Goal: Task Accomplishment & Management: Manage account settings

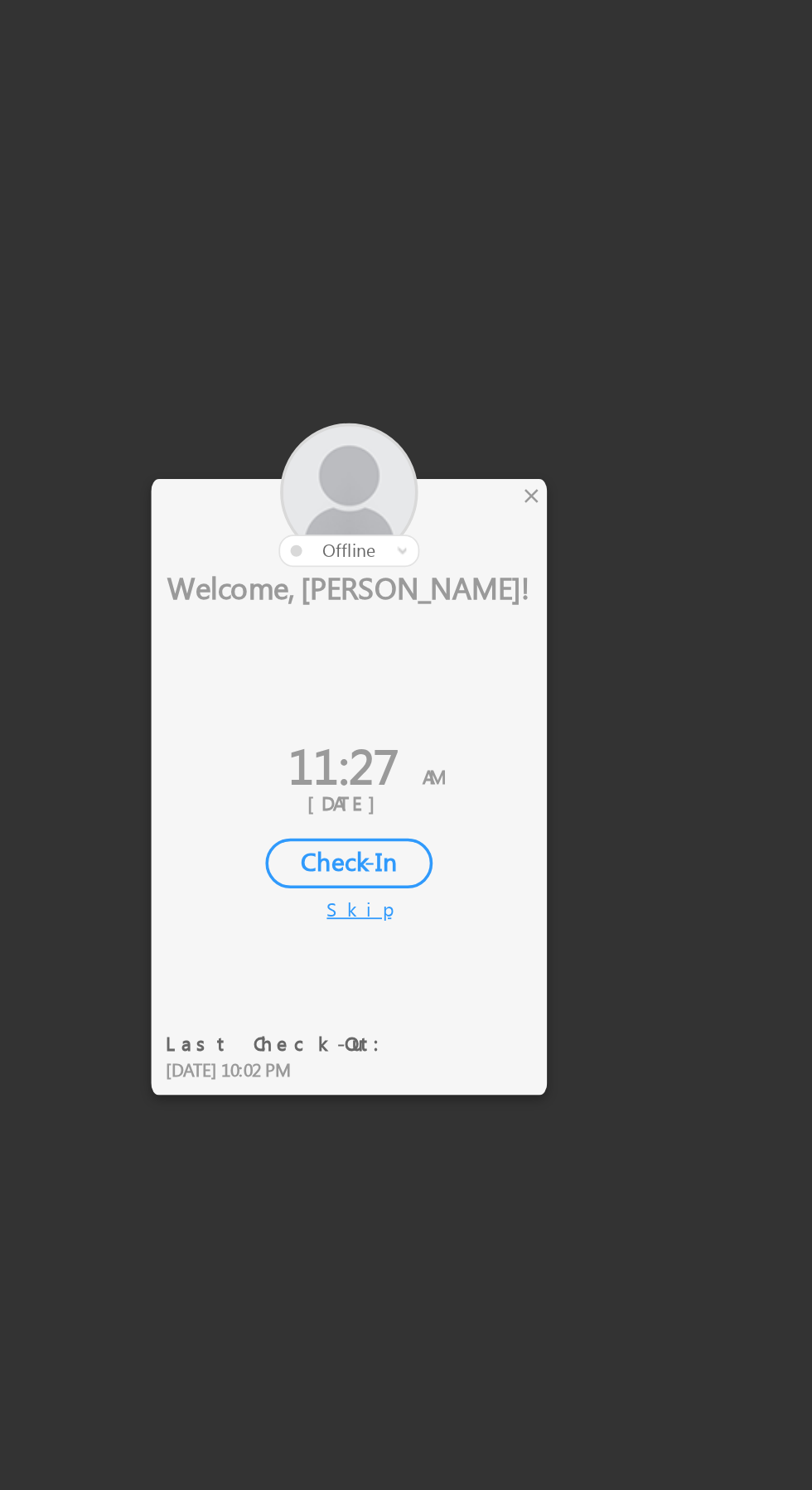
click at [470, 618] on div at bounding box center [374, 621] width 224 height 81
click at [465, 627] on div at bounding box center [374, 621] width 224 height 81
click at [473, 620] on div "×" at bounding box center [478, 621] width 17 height 18
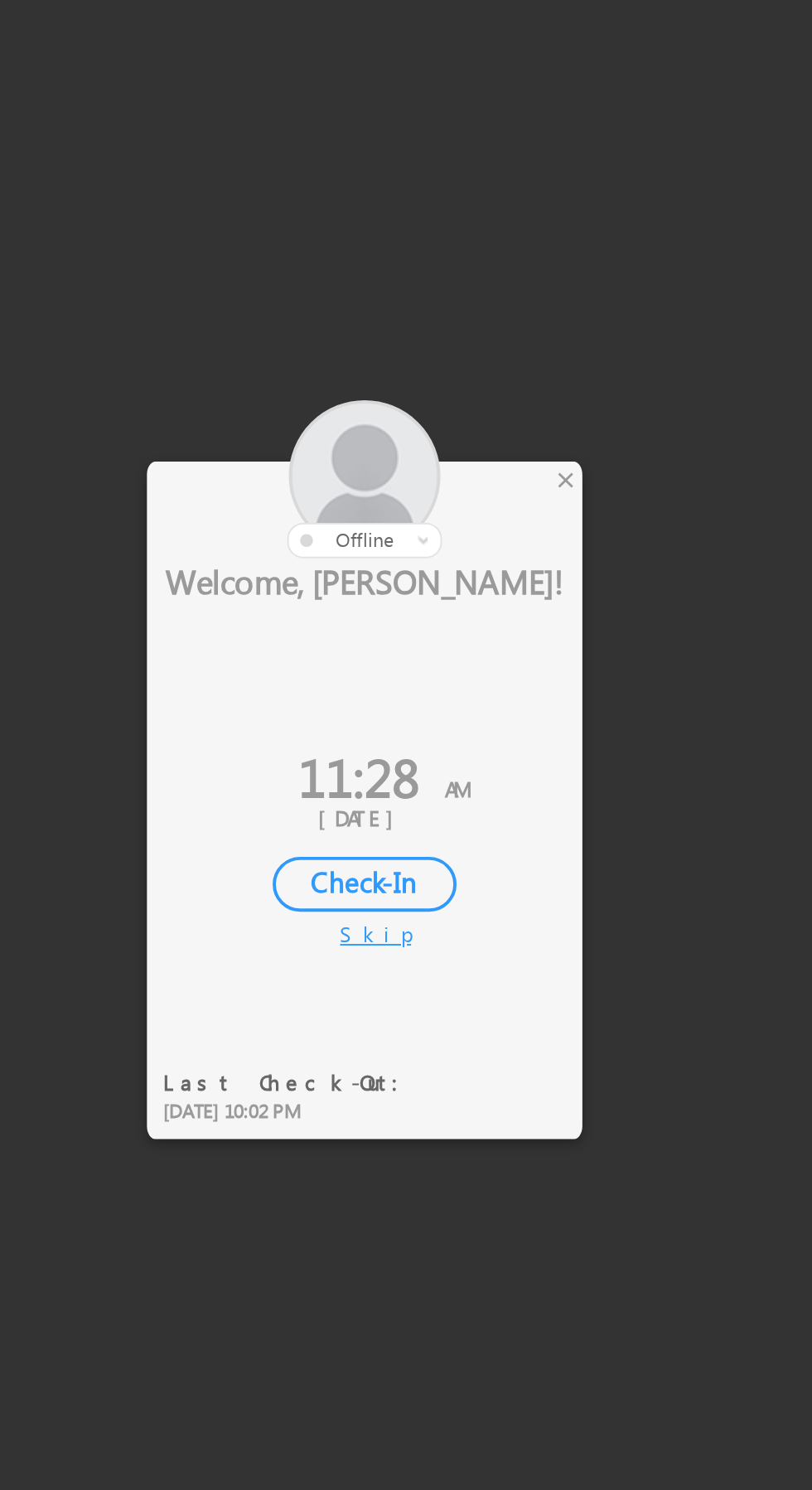
click at [480, 621] on div "×" at bounding box center [478, 621] width 17 height 18
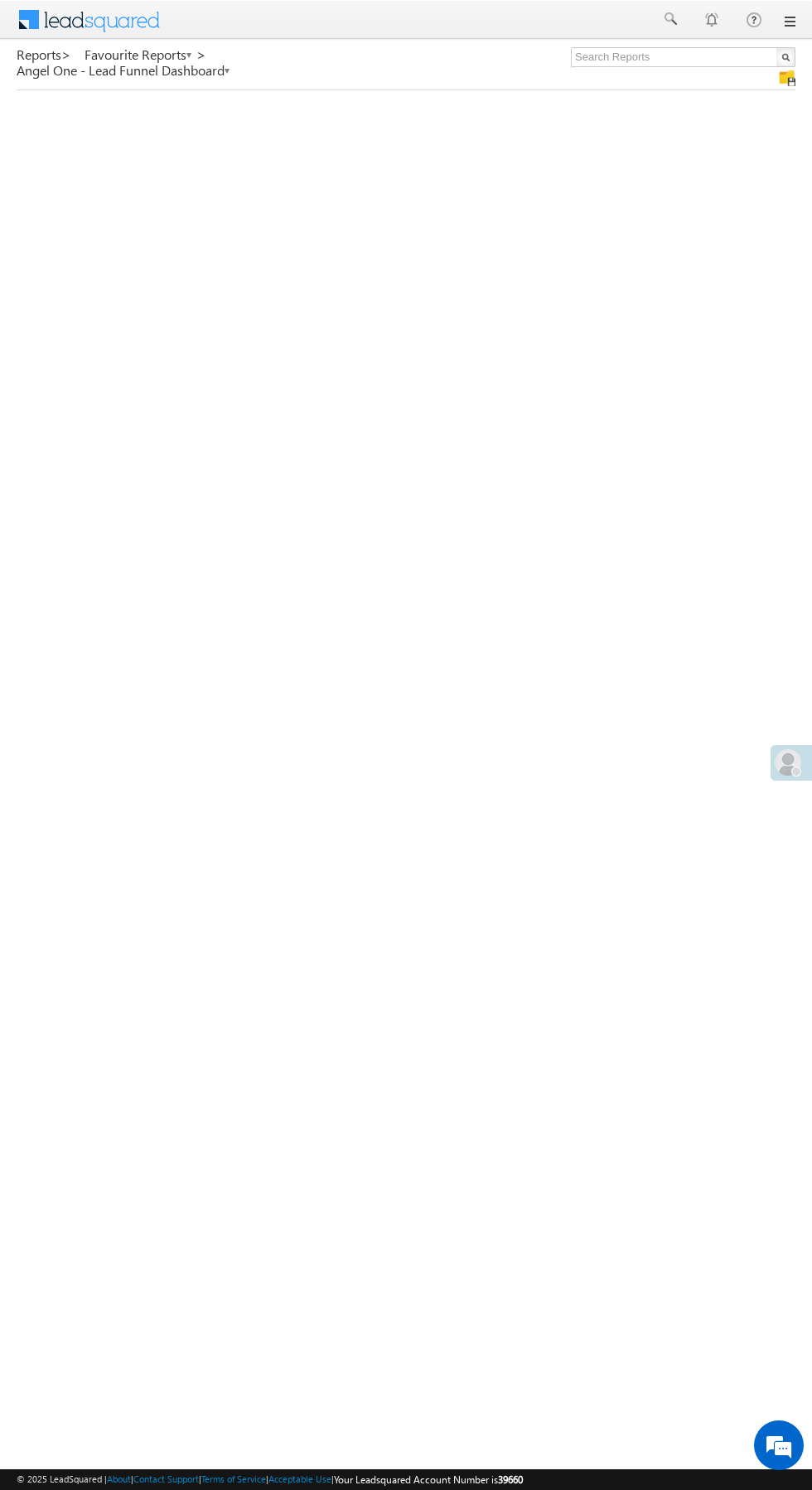
scroll to position [4, 0]
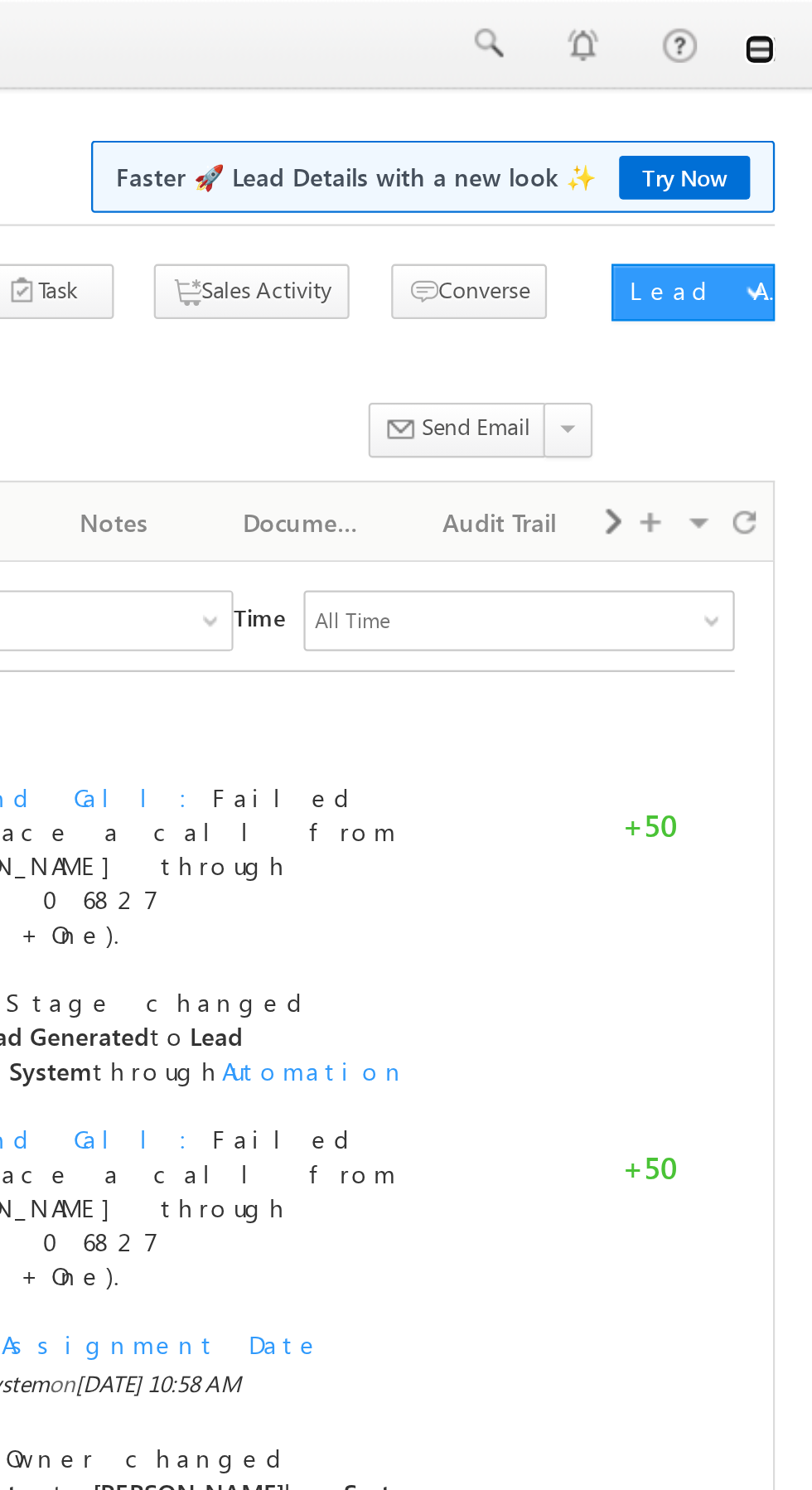
click at [786, 18] on link at bounding box center [788, 22] width 13 height 13
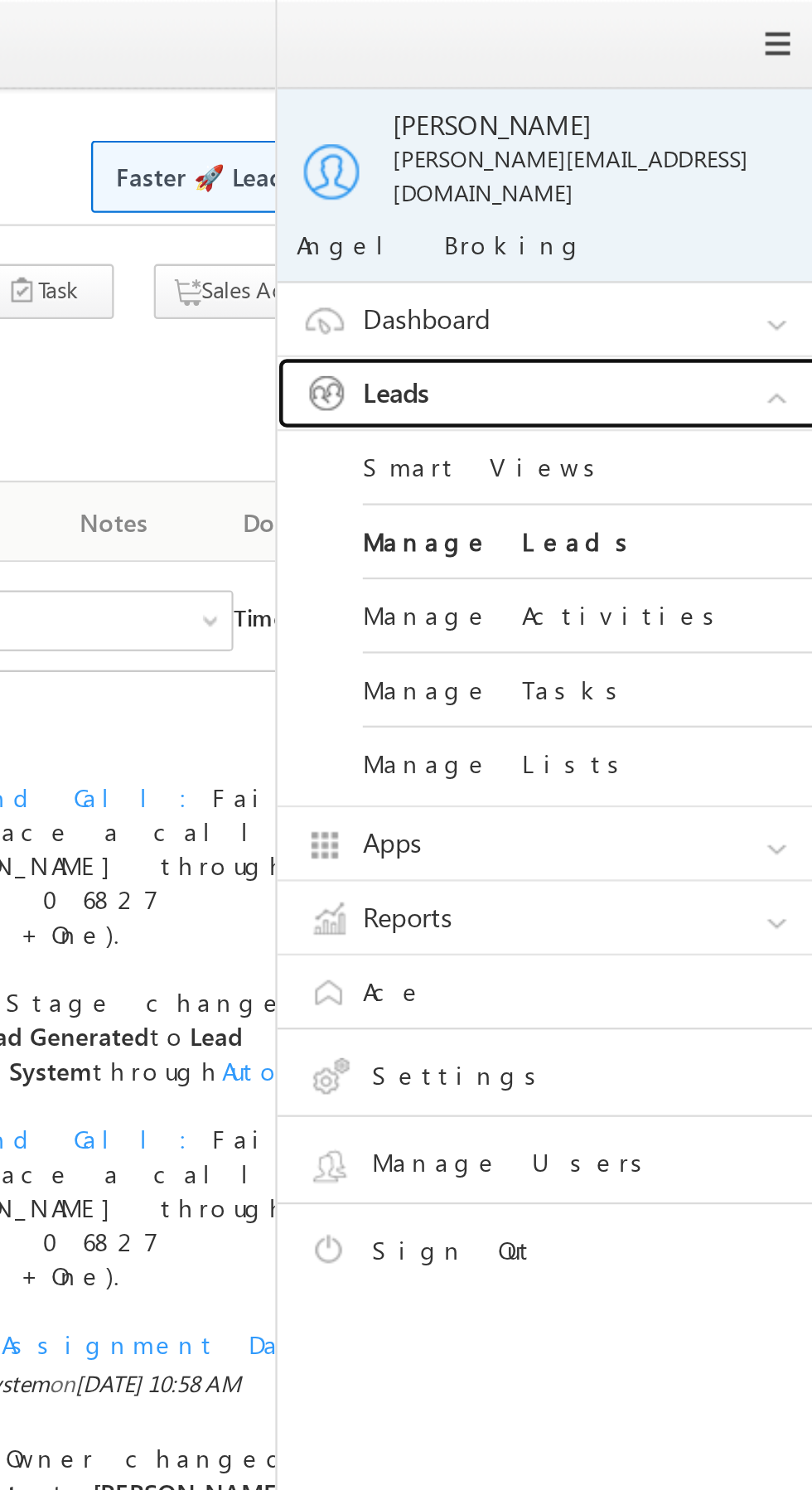
click at [709, 156] on link "Leads" at bounding box center [703, 171] width 249 height 31
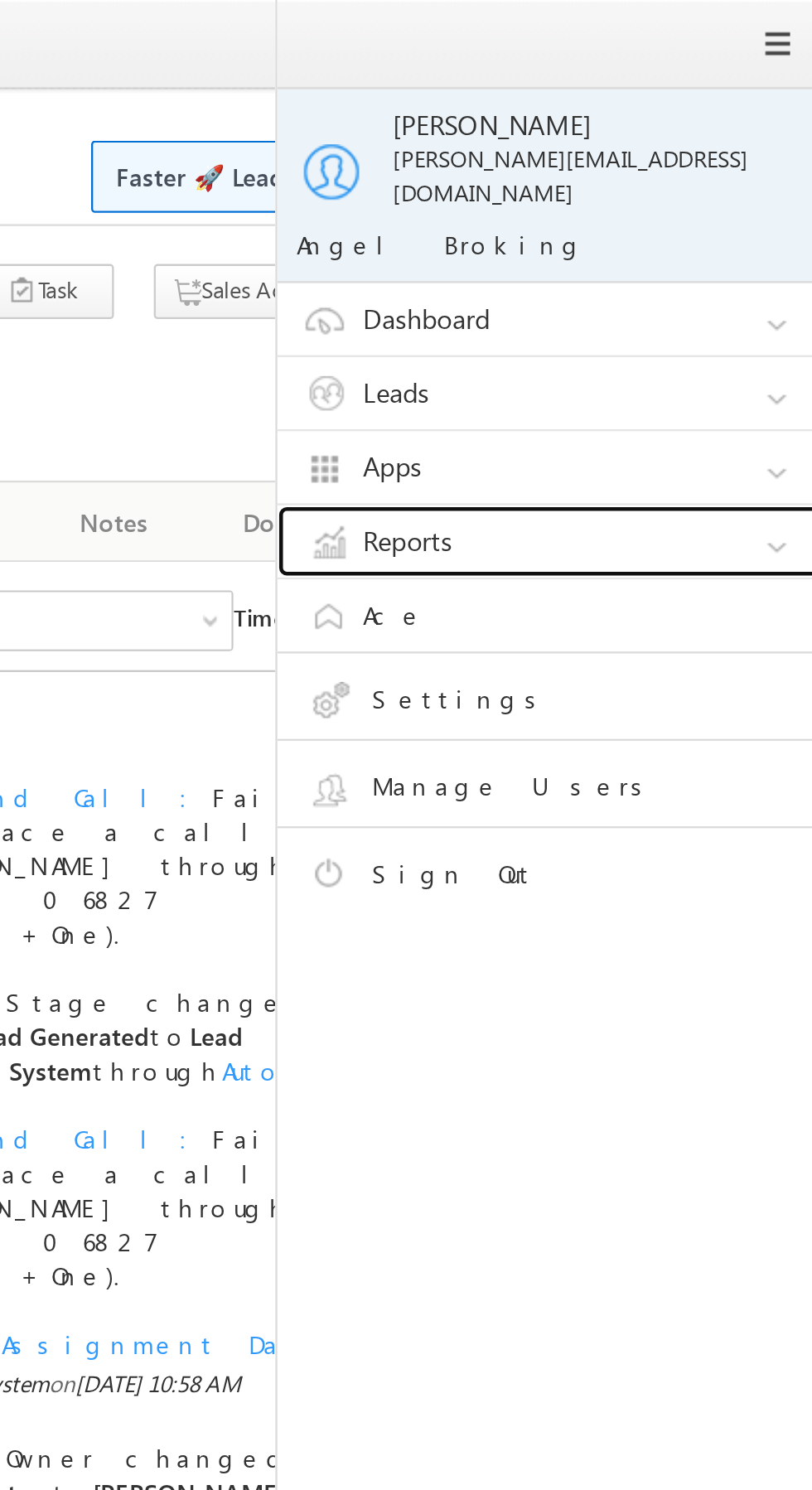
click at [705, 221] on link "Reports" at bounding box center [703, 236] width 249 height 31
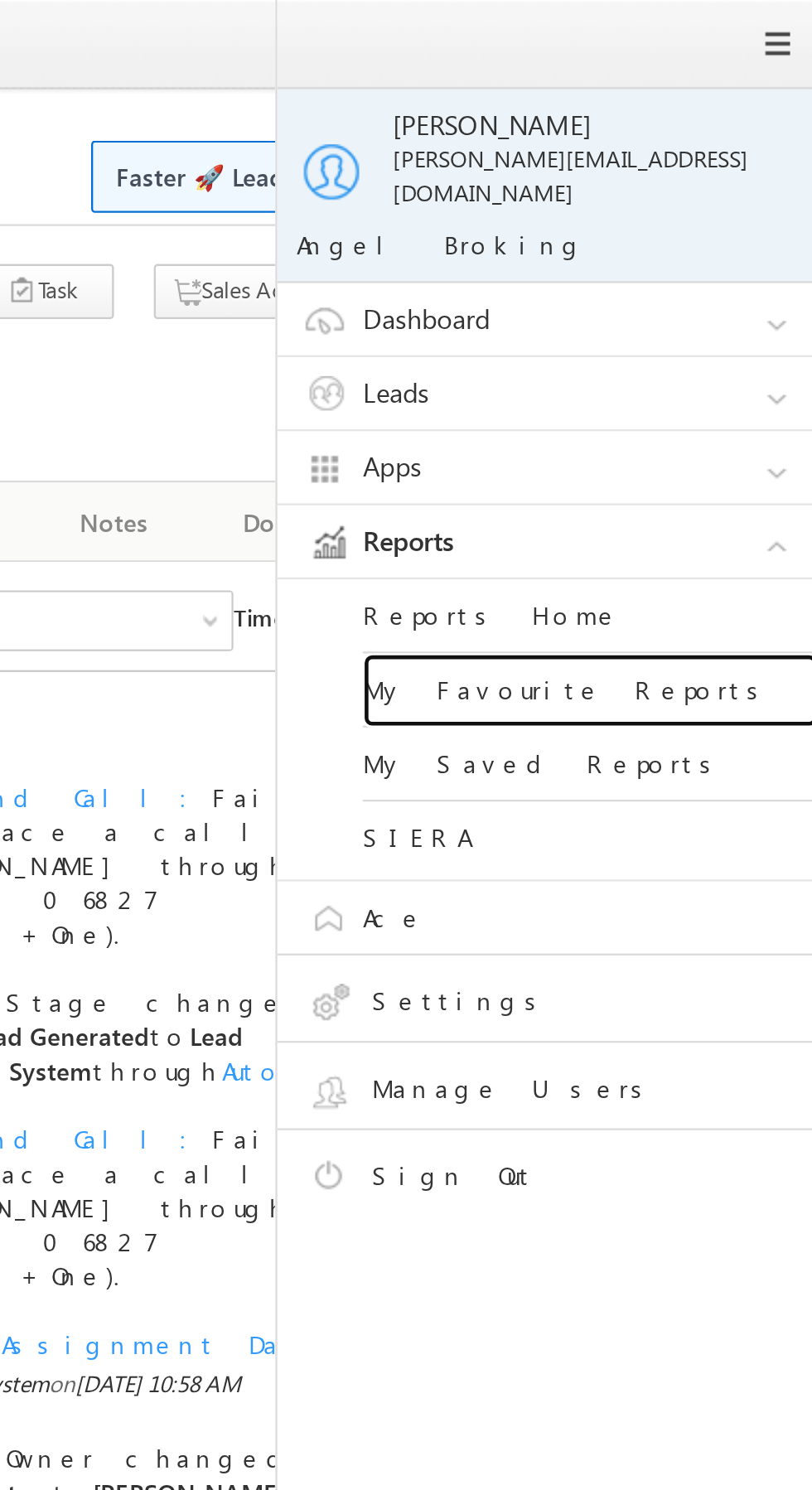
click at [718, 287] on link "My Favourite Reports" at bounding box center [715, 301] width 199 height 32
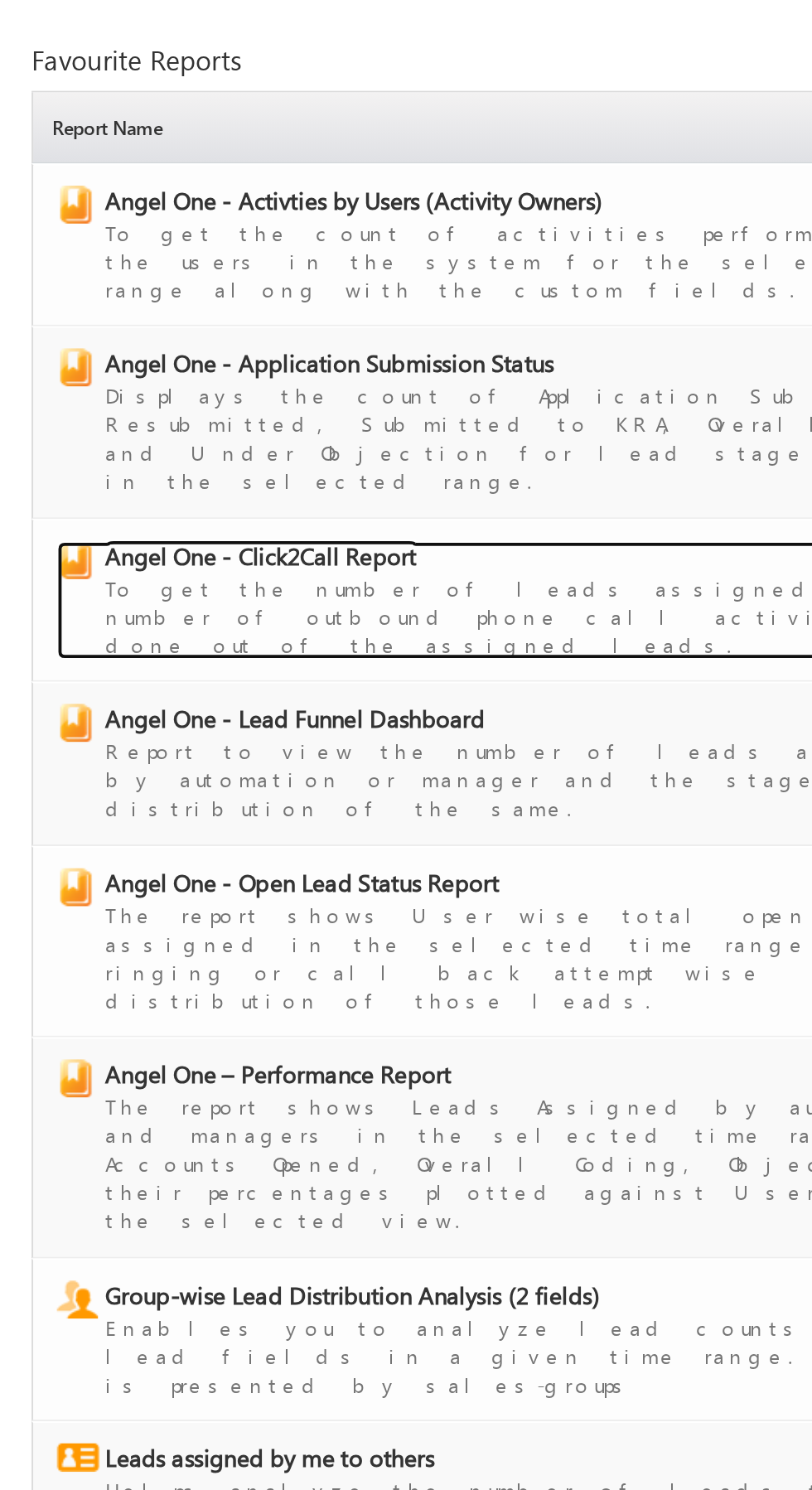
click at [181, 373] on span "Angel One - Click2Call Report" at bounding box center [137, 382] width 163 height 17
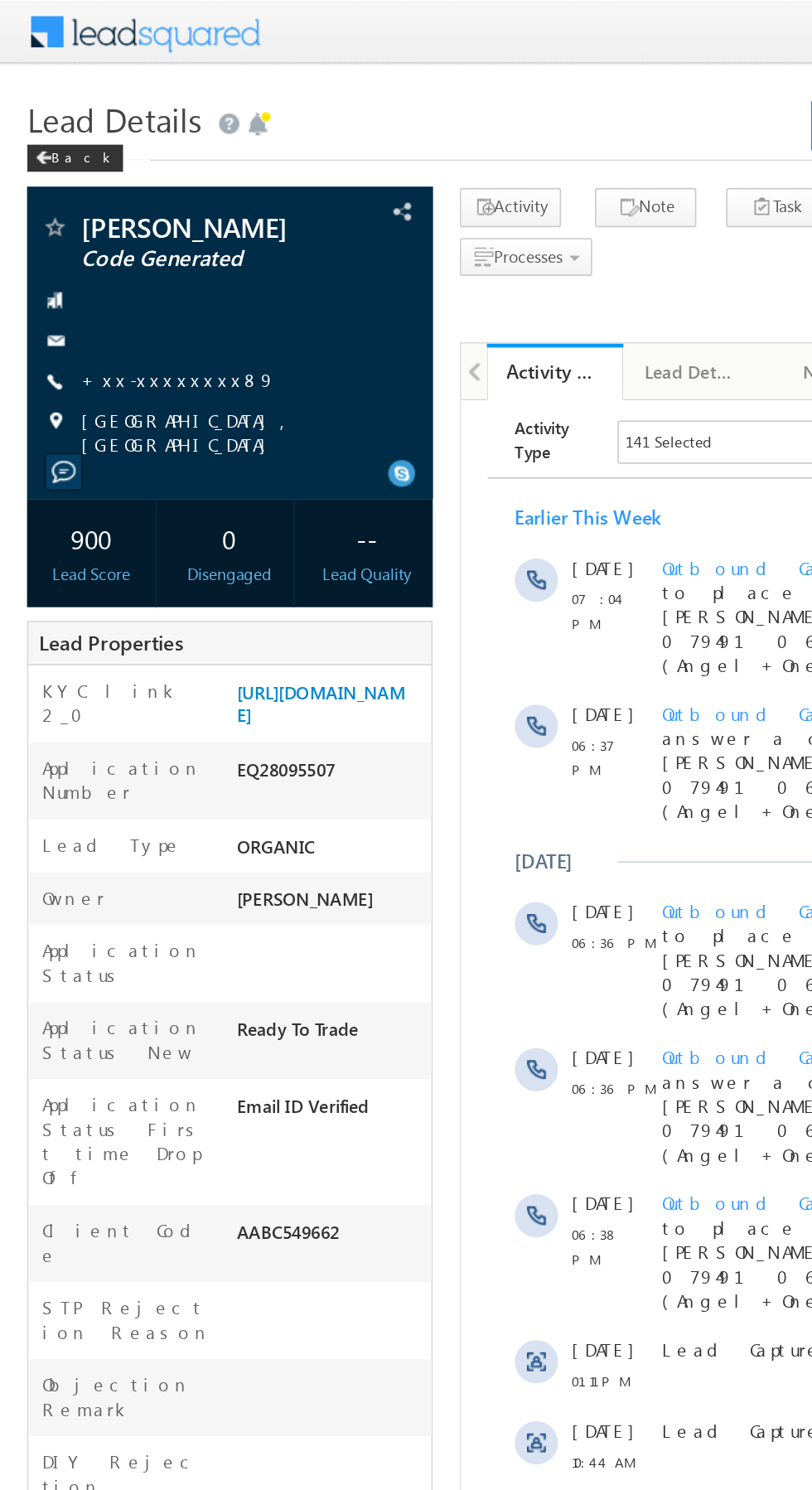
click at [106, 228] on link "+xx-xxxxxxxx89" at bounding box center [109, 232] width 120 height 14
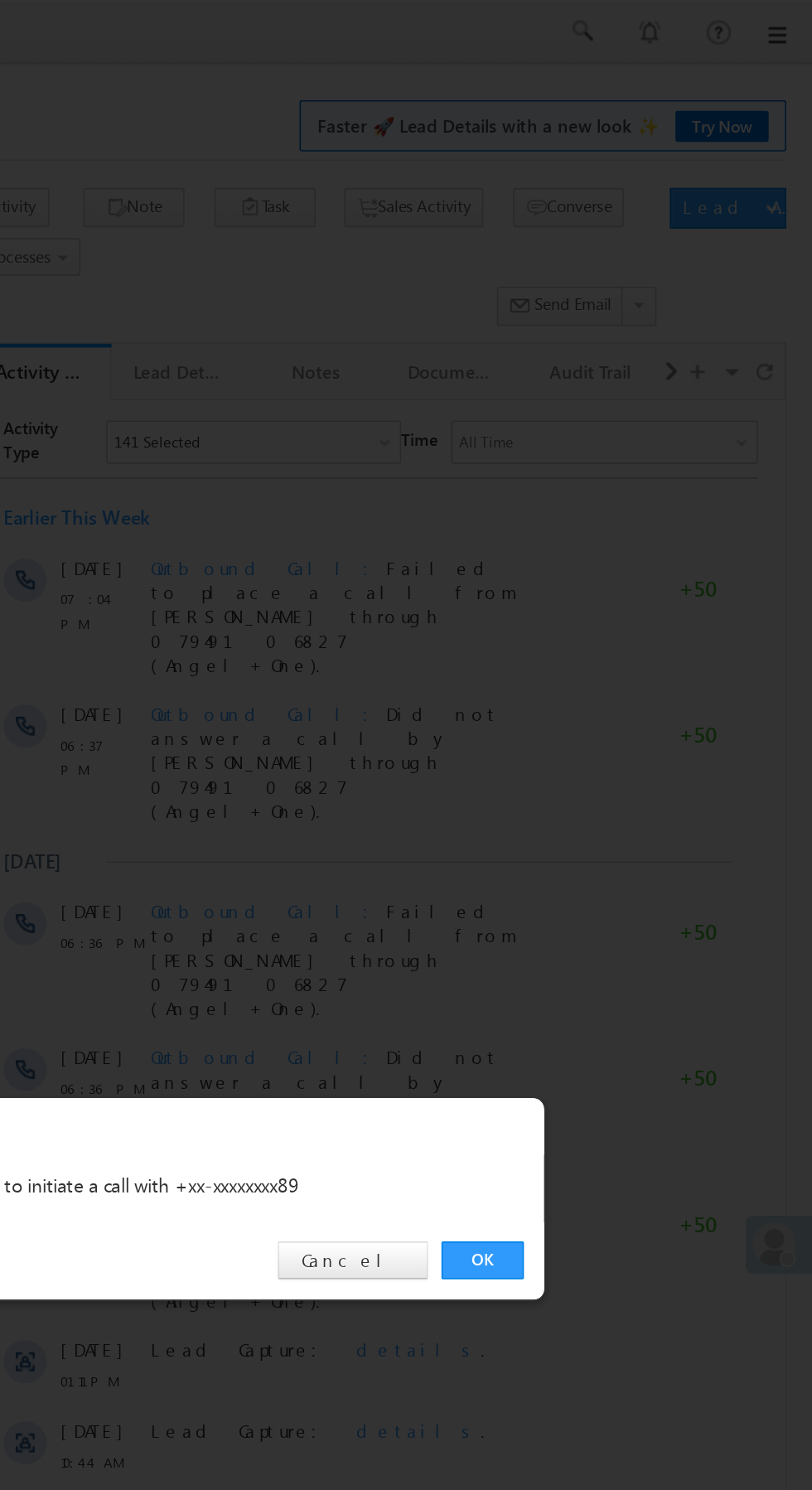
click at [612, 777] on link "OK" at bounding box center [609, 772] width 51 height 24
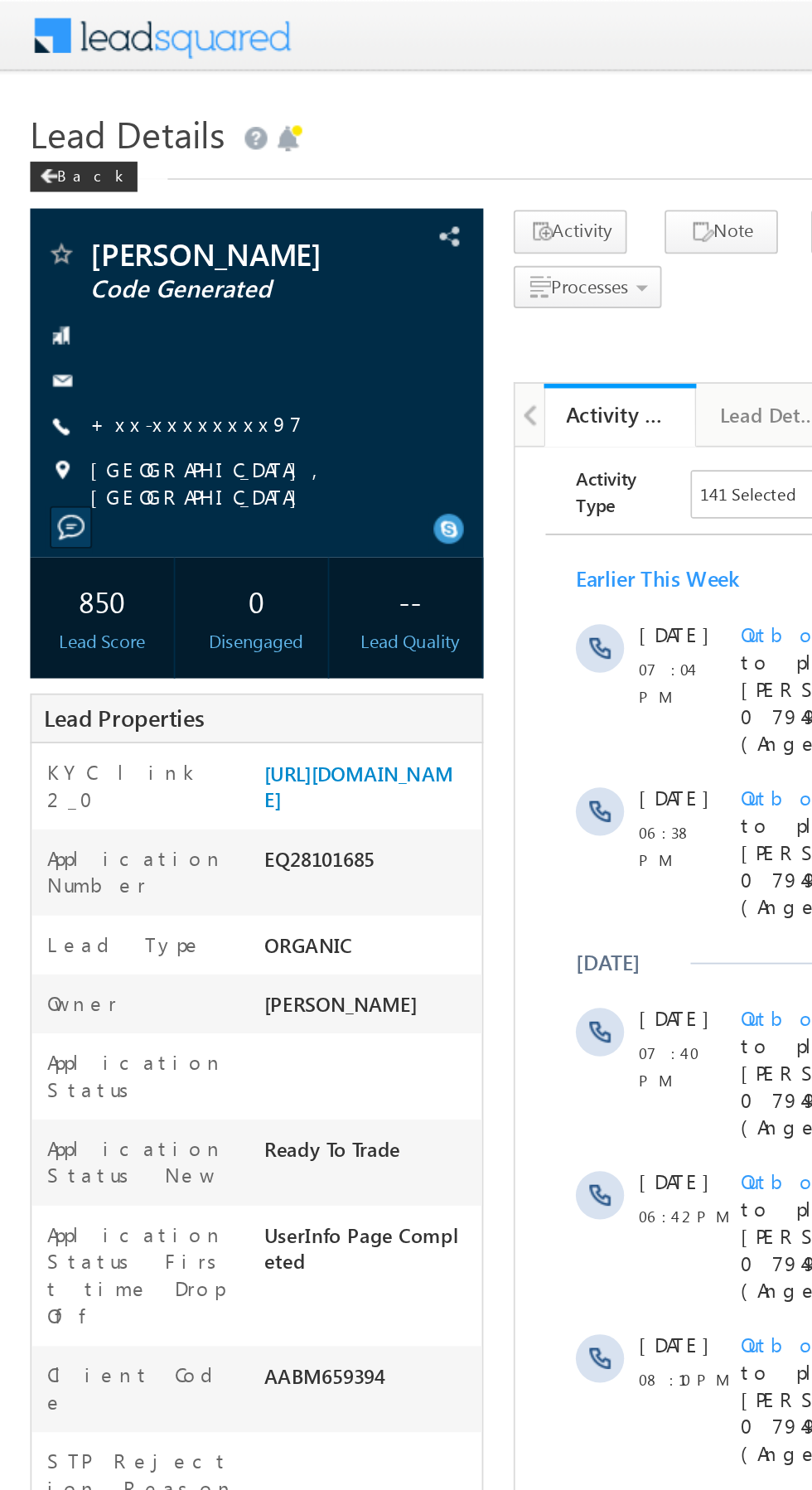
click at [105, 240] on link "+xx-xxxxxxxx97" at bounding box center [108, 232] width 116 height 14
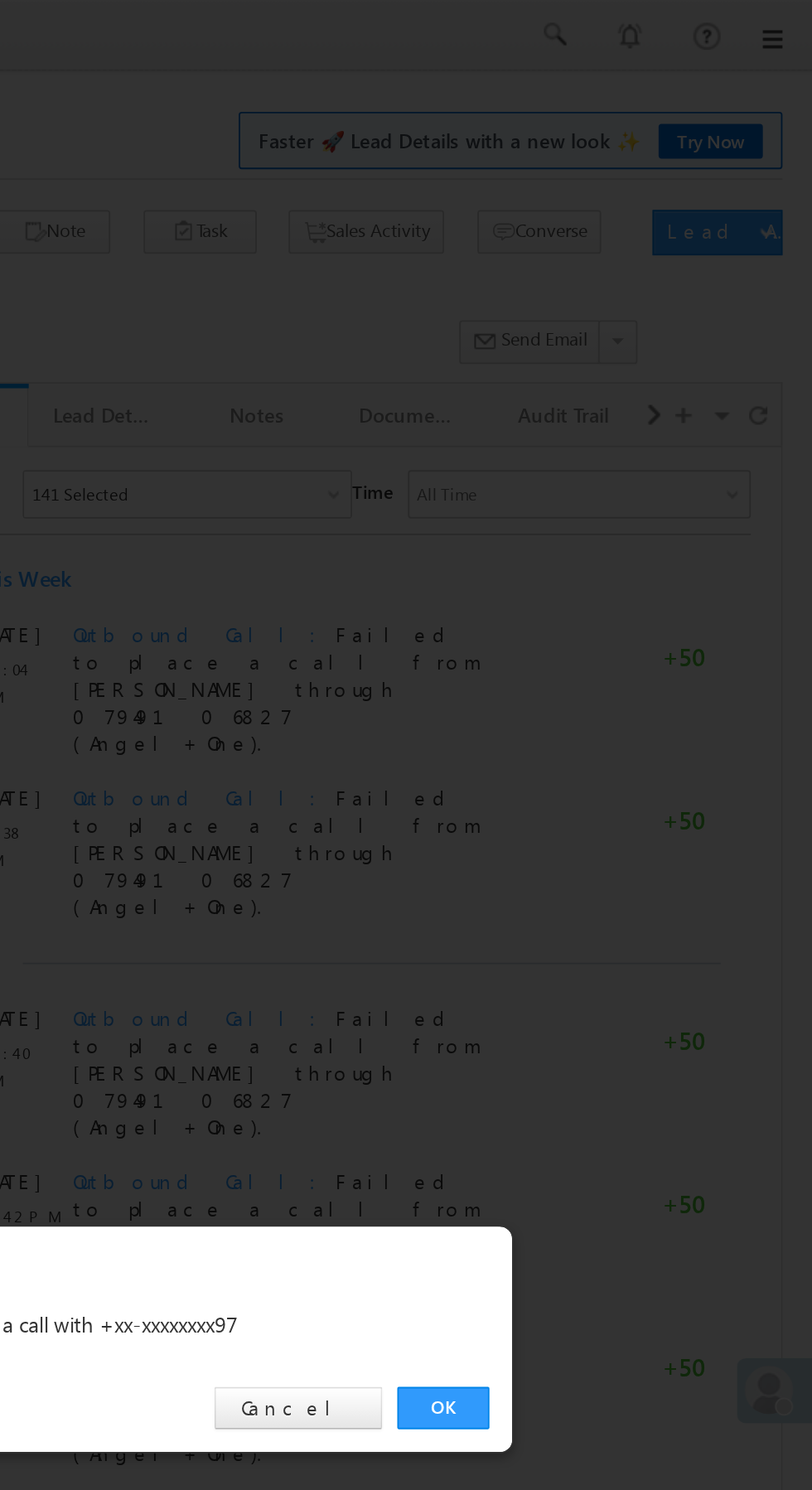
click at [606, 769] on link "OK" at bounding box center [609, 772] width 51 height 24
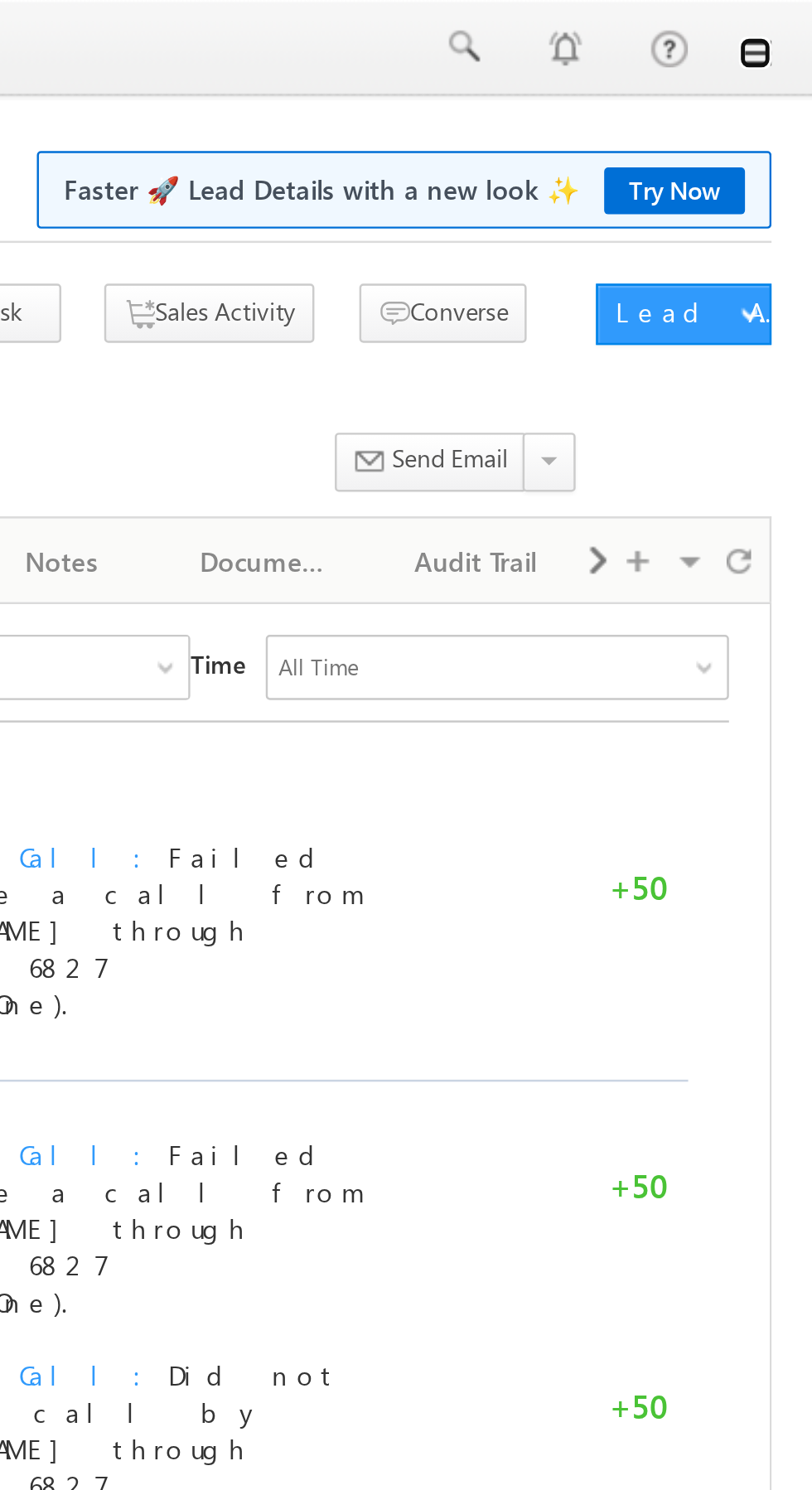
click at [792, 24] on link at bounding box center [788, 22] width 13 height 13
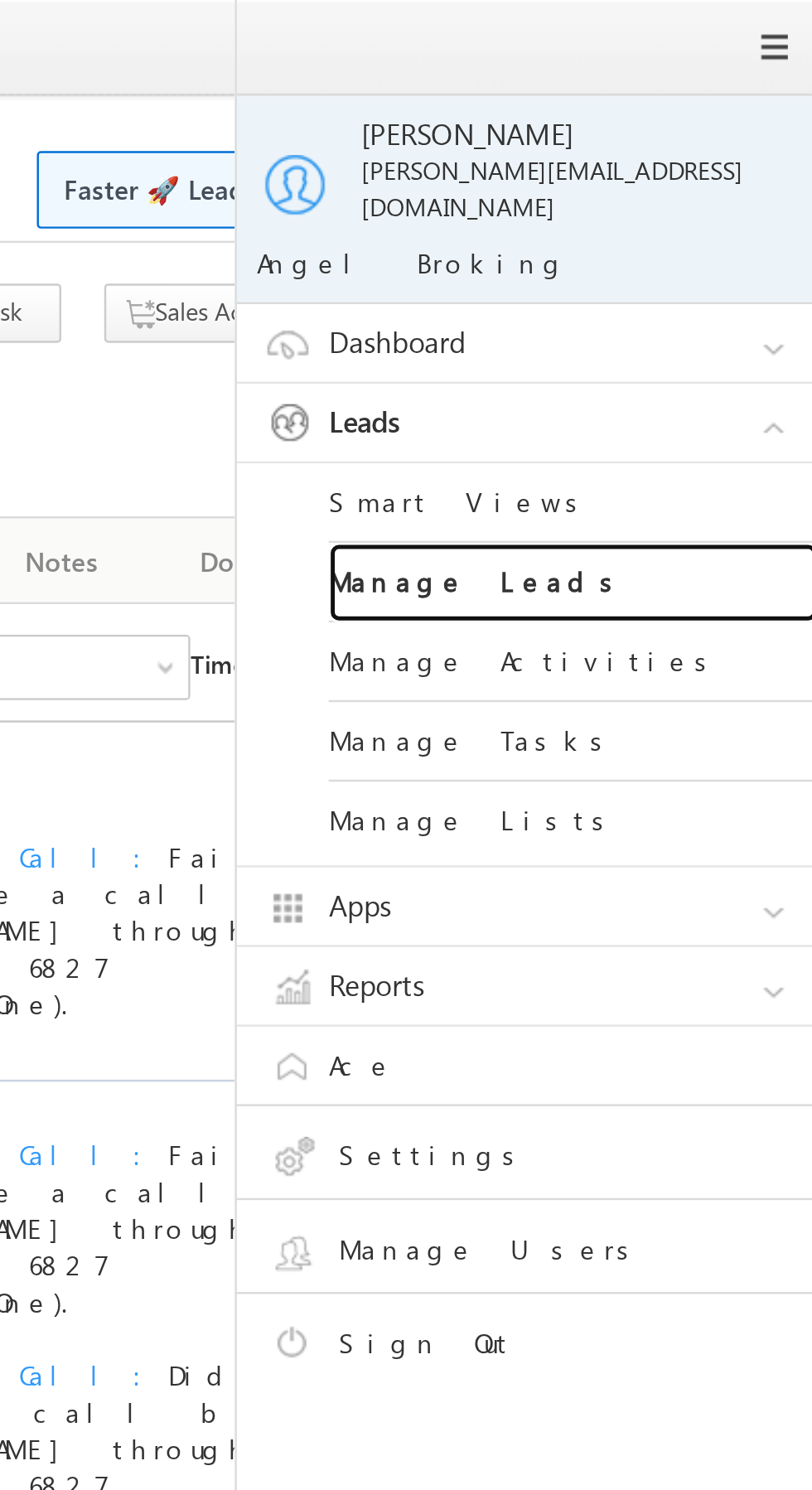
click at [720, 221] on link "Manage Leads" at bounding box center [715, 237] width 199 height 32
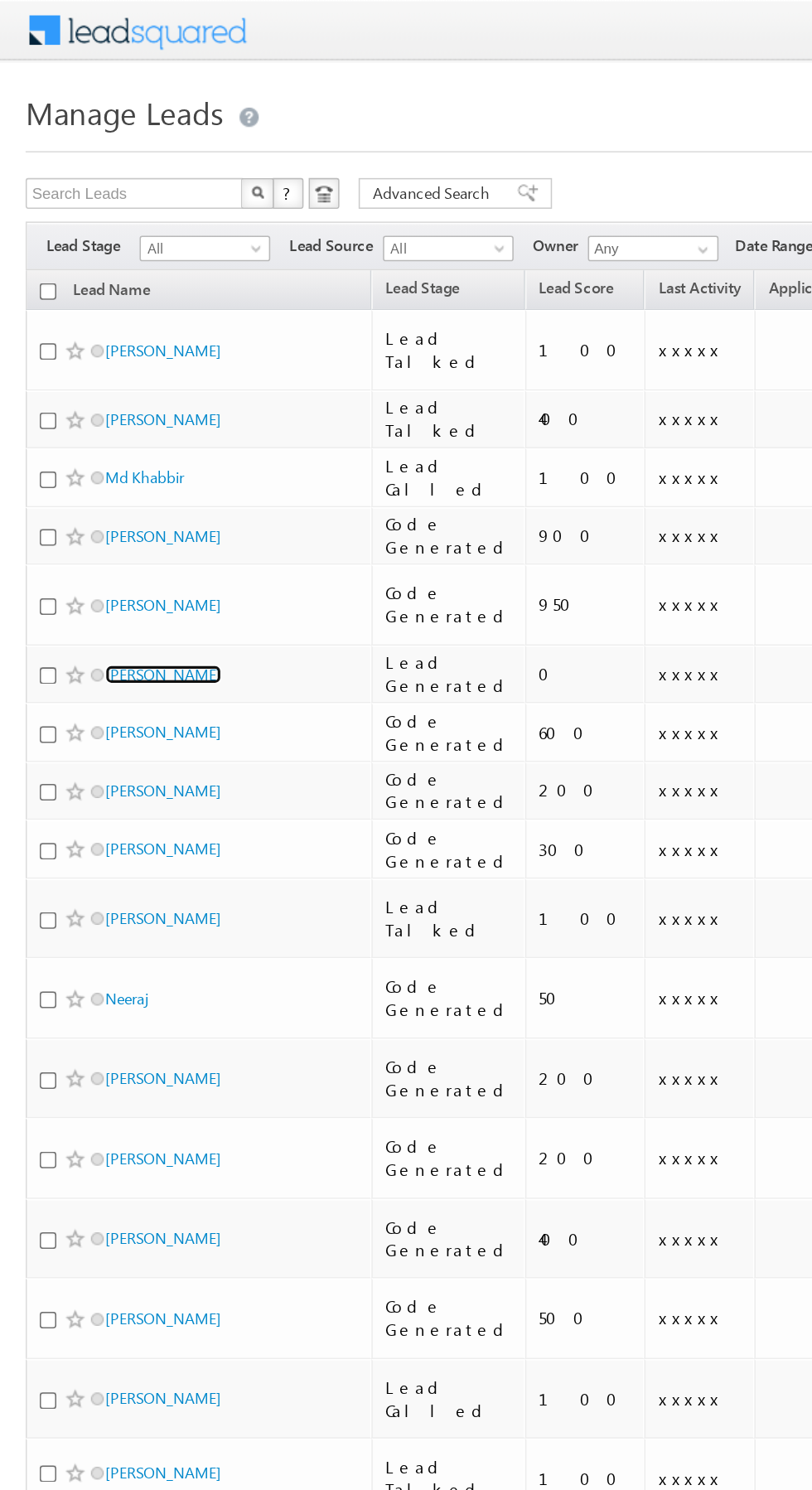
click at [109, 430] on link "Abhishek kumar" at bounding box center [106, 436] width 75 height 12
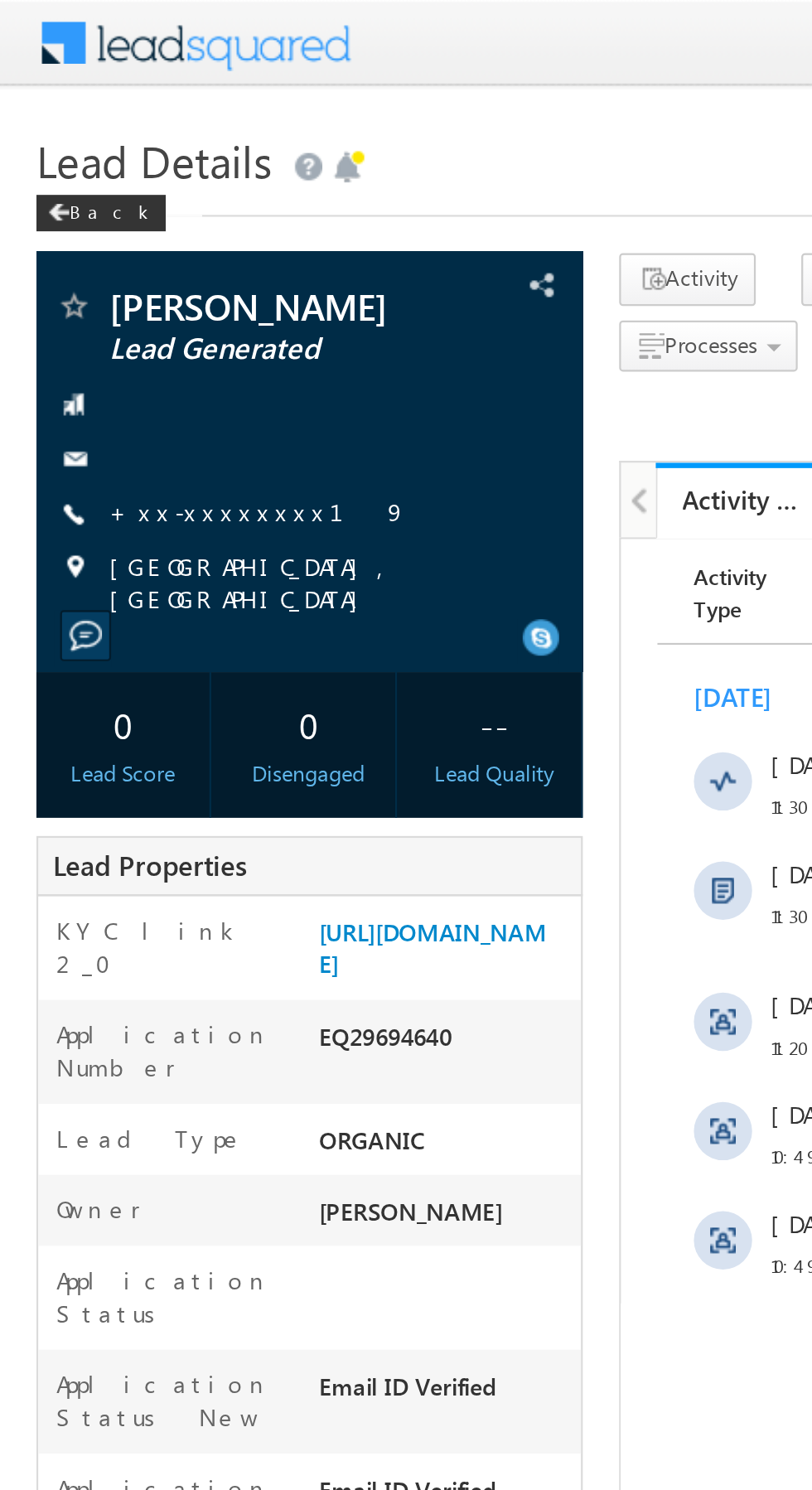
click at [101, 230] on link "+xx-xxxxxxxx19" at bounding box center [118, 232] width 136 height 14
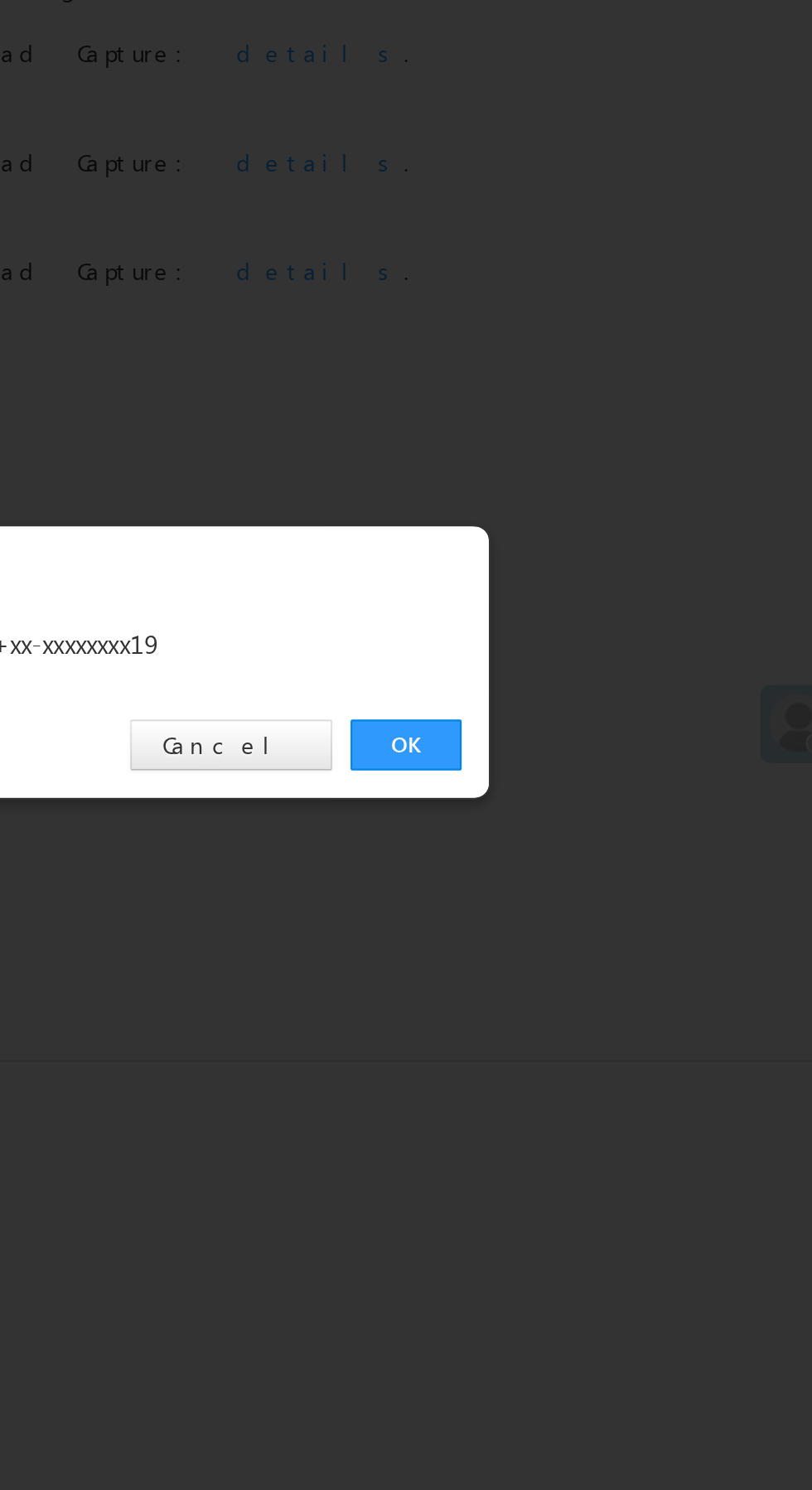
click at [605, 770] on link "OK" at bounding box center [609, 772] width 51 height 24
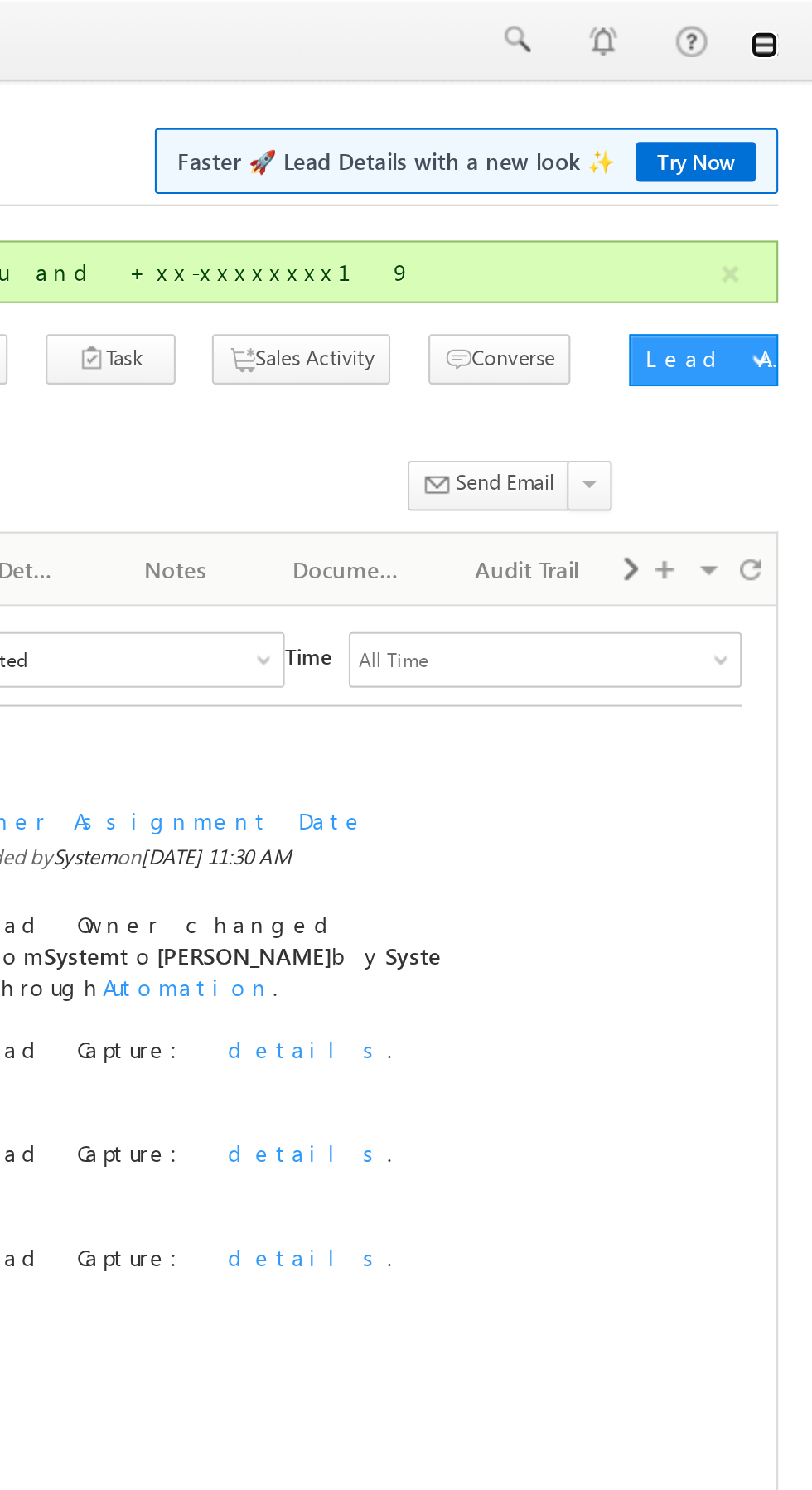
click at [791, 22] on link at bounding box center [788, 22] width 13 height 13
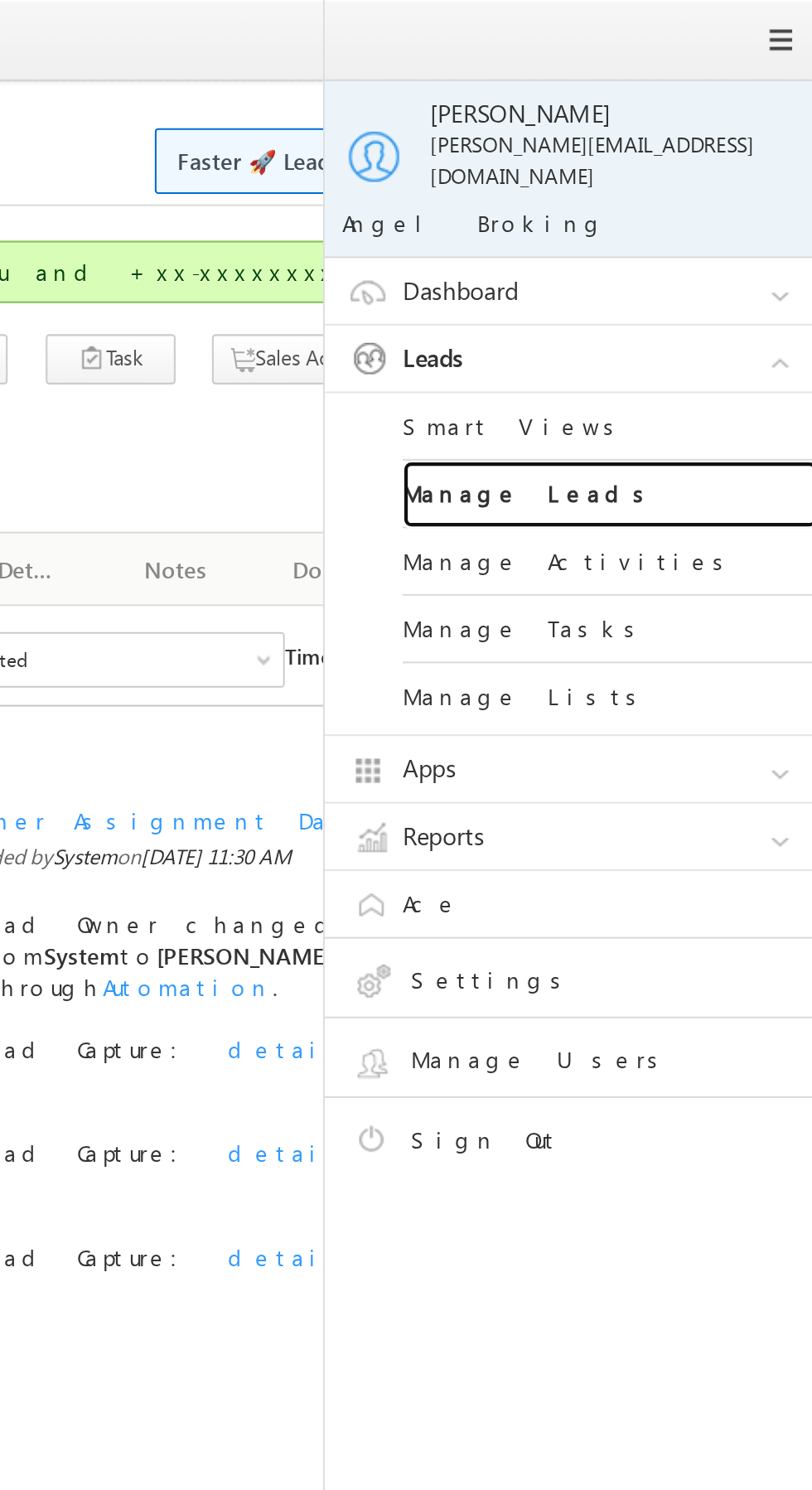
click at [733, 222] on link "Manage Leads" at bounding box center [715, 237] width 199 height 32
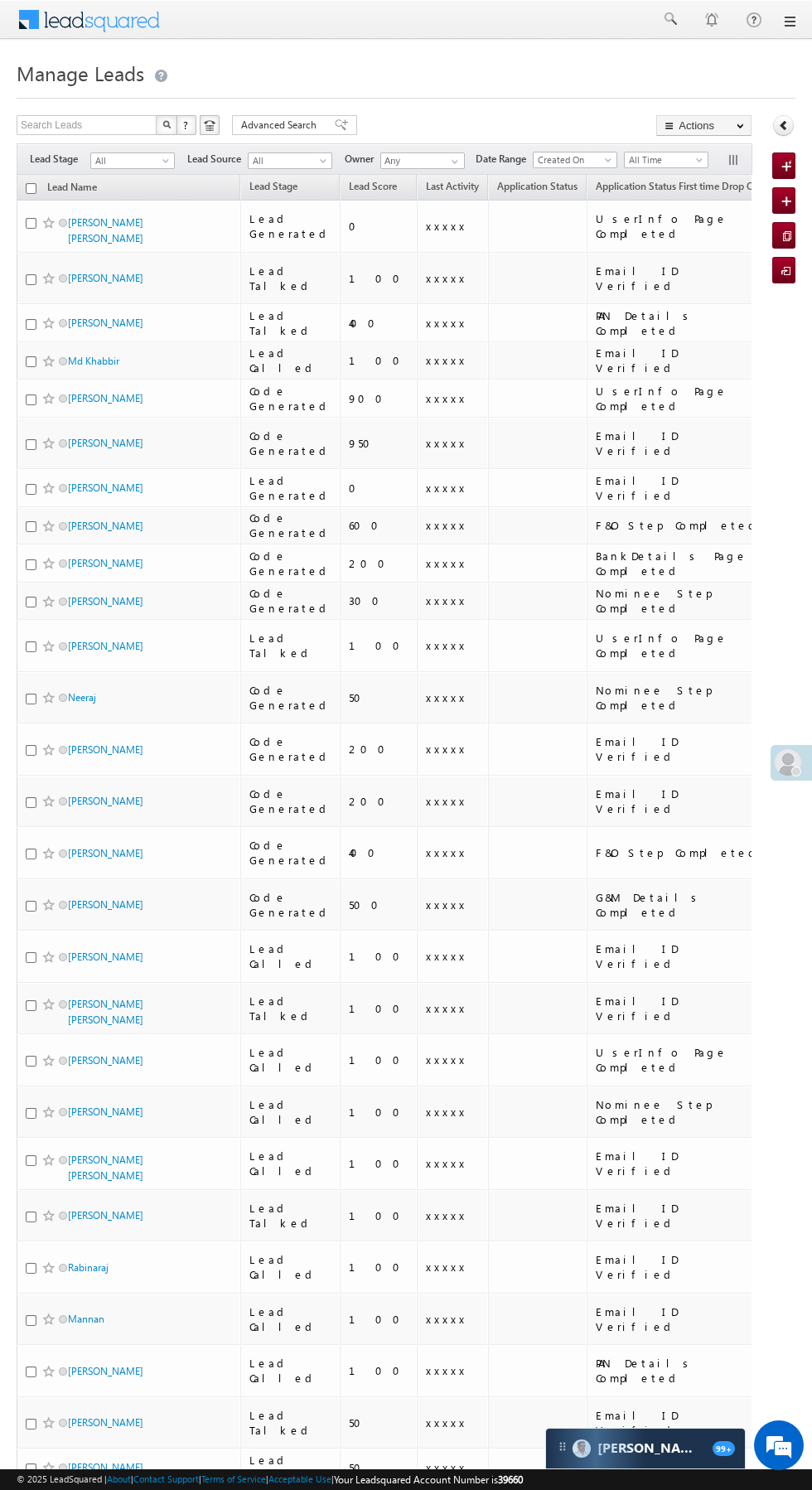
scroll to position [0, 2]
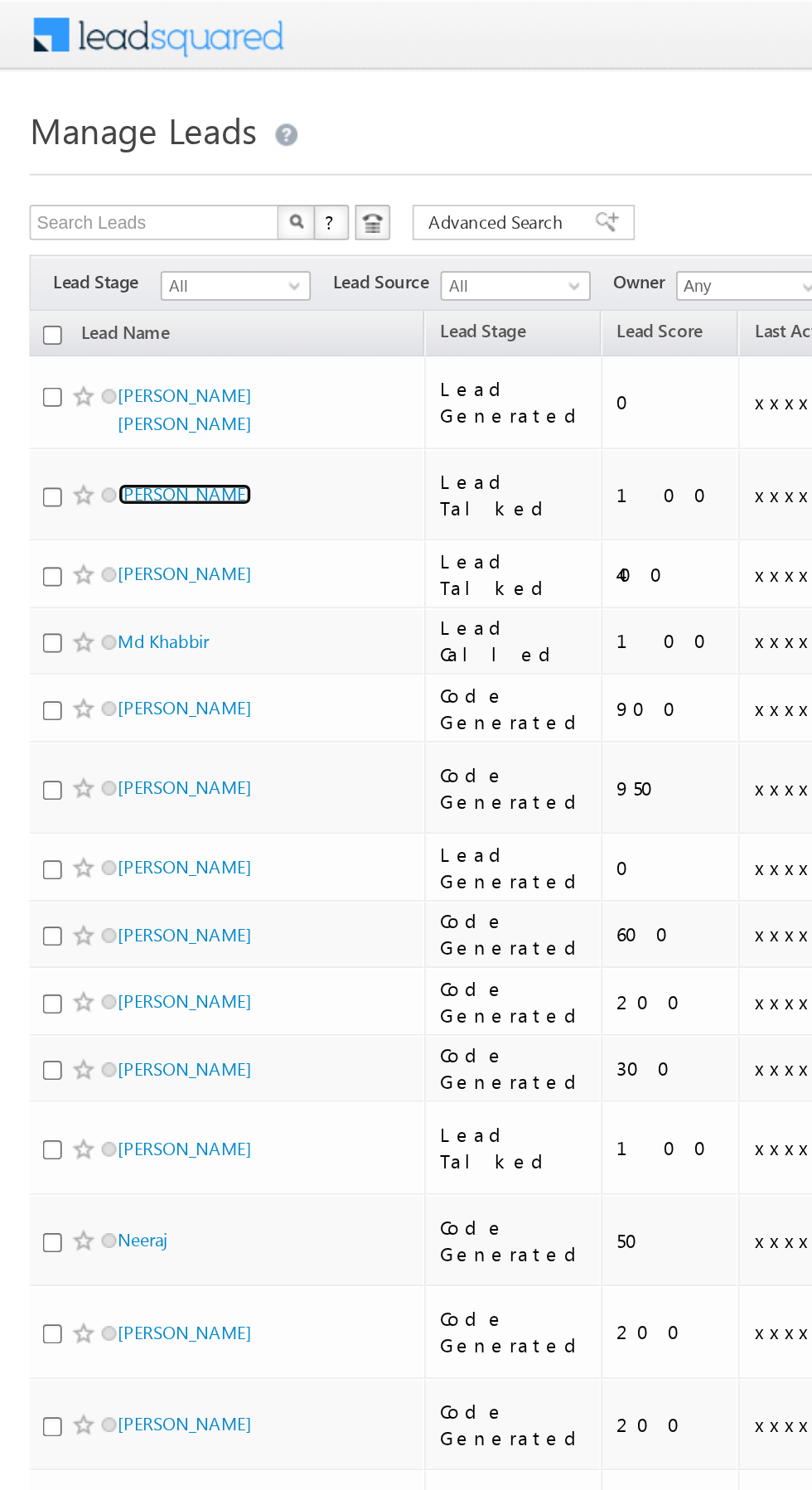
click at [98, 272] on link "[PERSON_NAME]" at bounding box center [104, 277] width 75 height 12
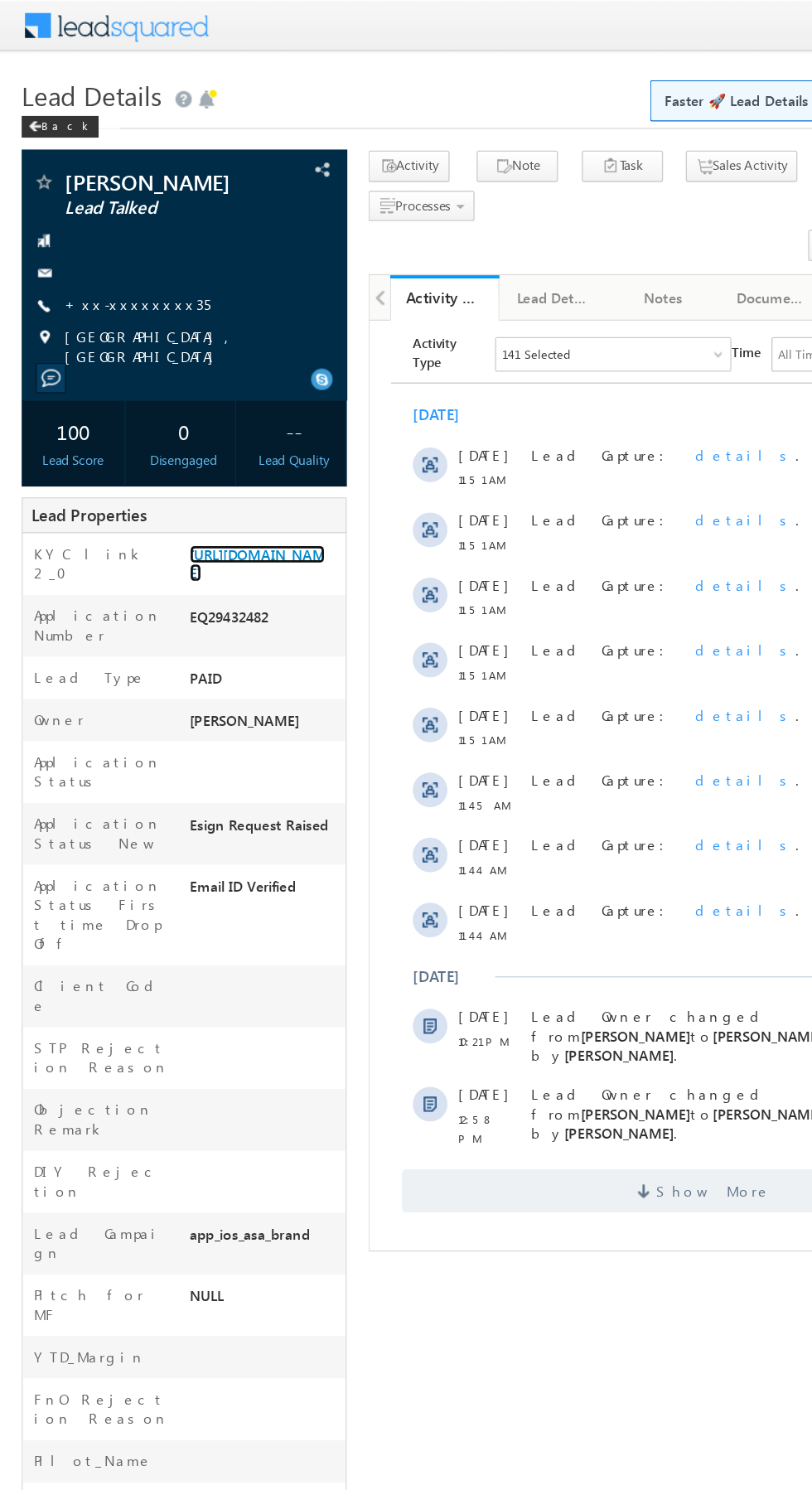
click at [195, 439] on link "[URL][DOMAIN_NAME]" at bounding box center [197, 431] width 104 height 28
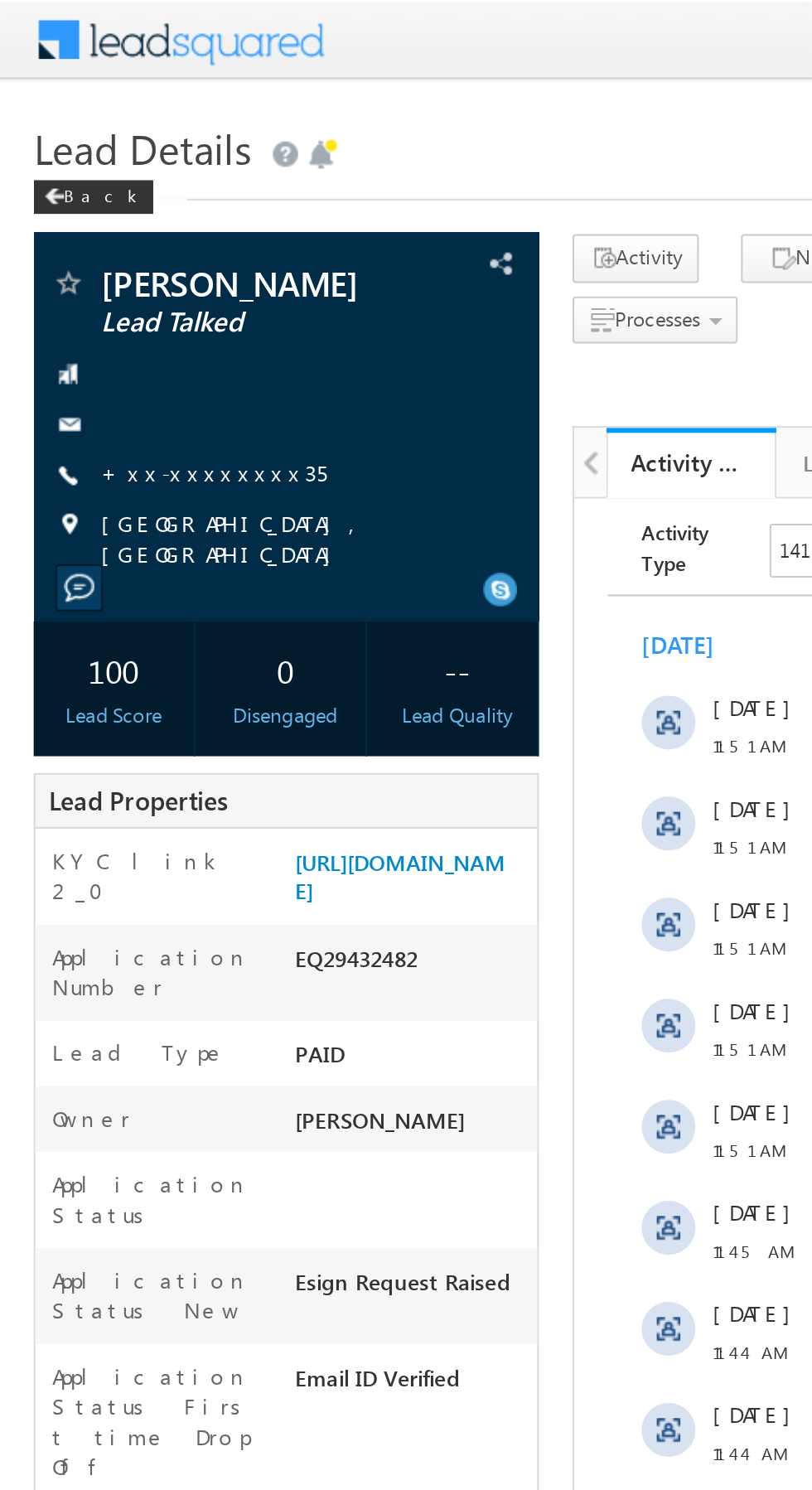
click at [101, 228] on link "+xx-xxxxxxxx35" at bounding box center [106, 232] width 111 height 14
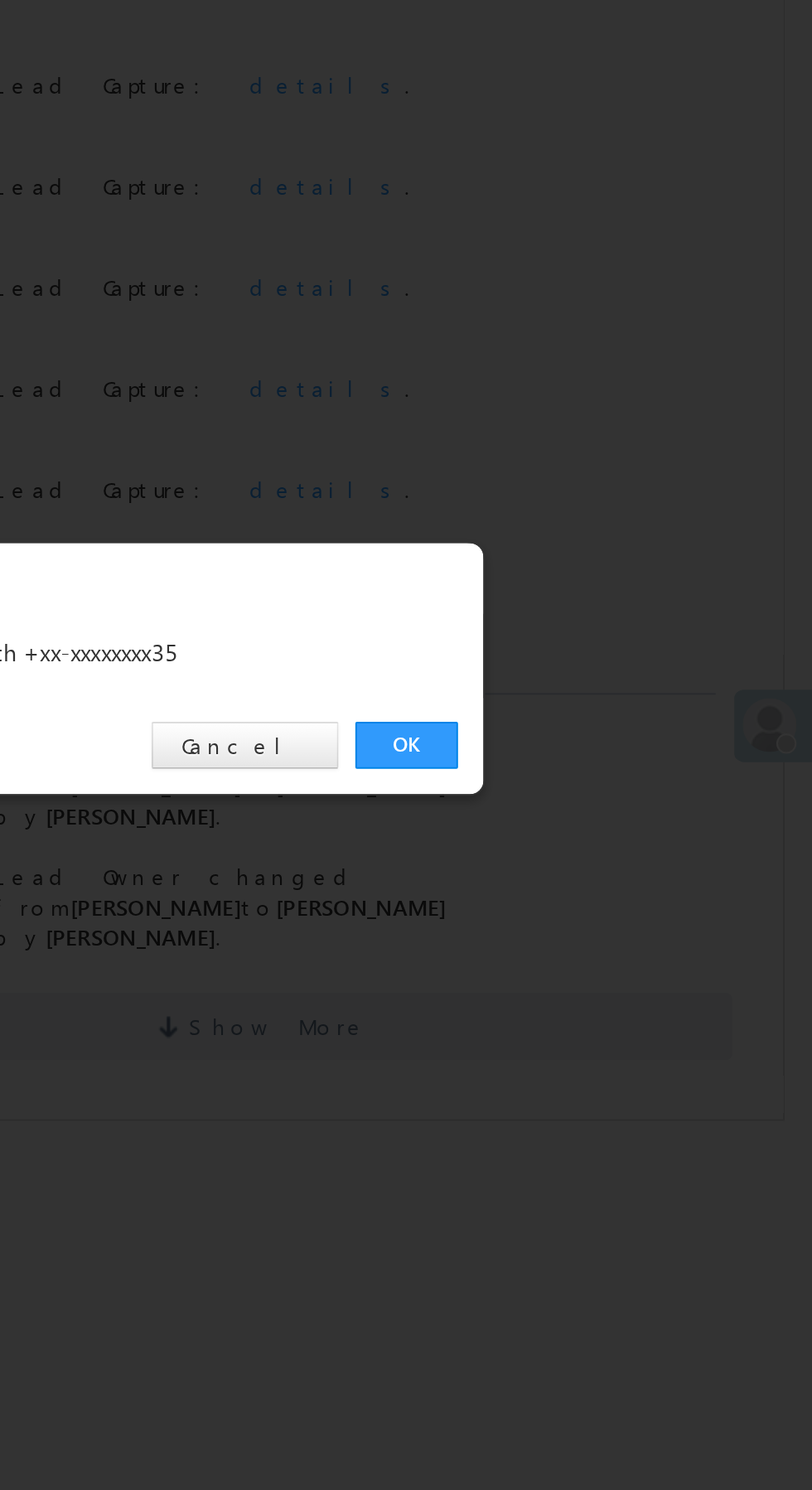
click at [609, 770] on link "OK" at bounding box center [609, 772] width 51 height 24
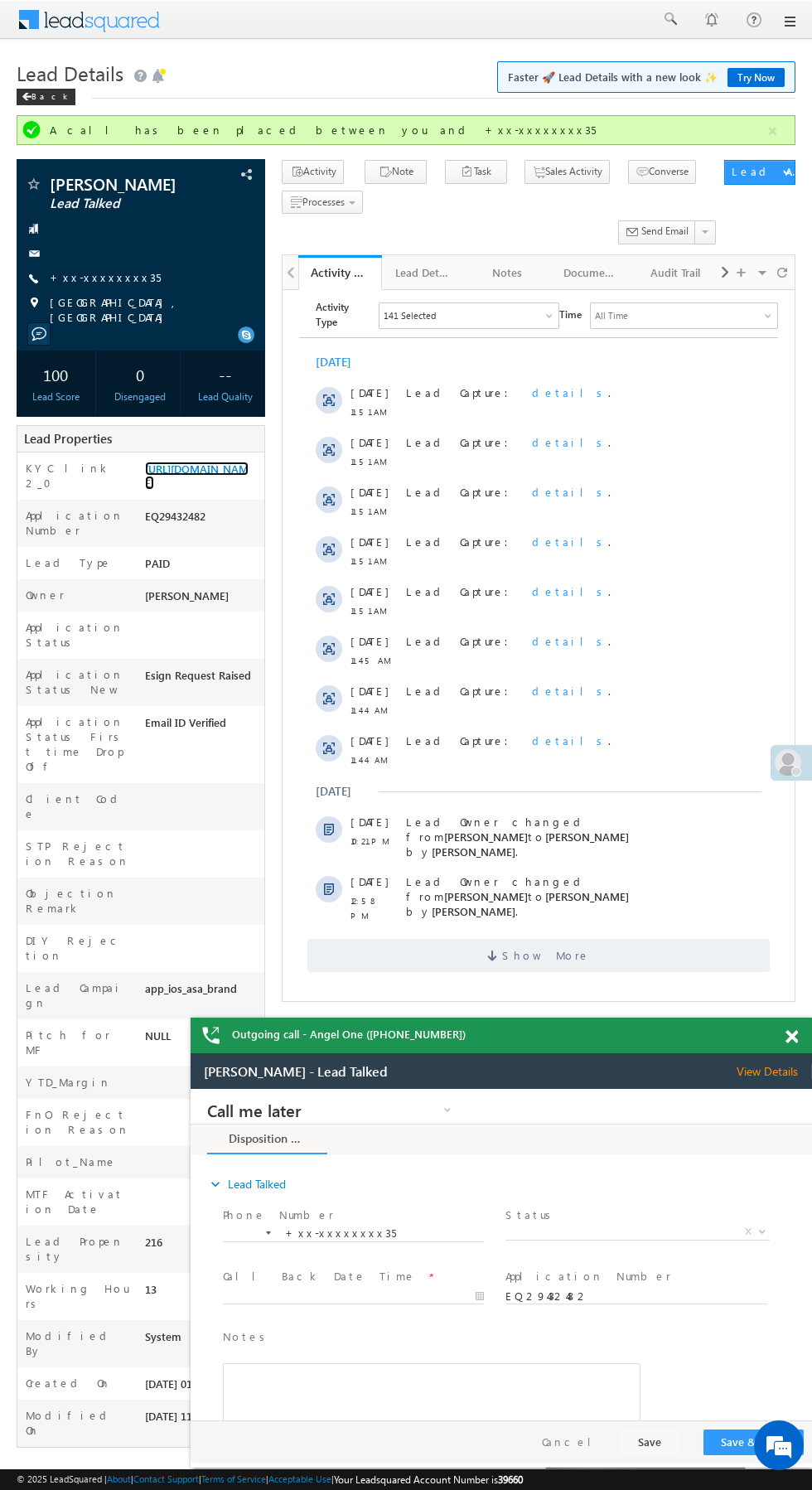
click at [204, 489] on link "[URL][DOMAIN_NAME]" at bounding box center [197, 475] width 104 height 28
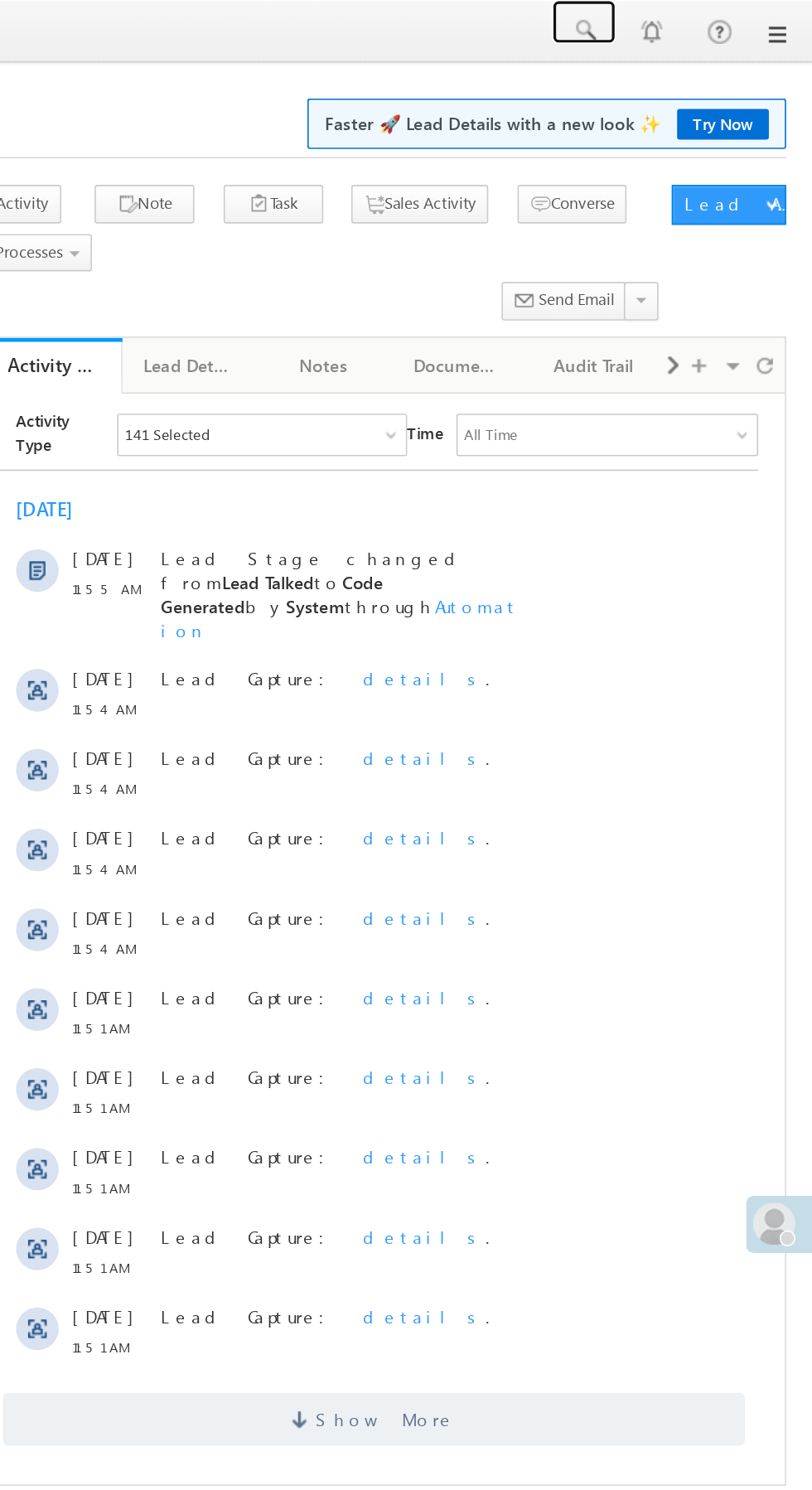
click at [670, 24] on span at bounding box center [670, 19] width 17 height 17
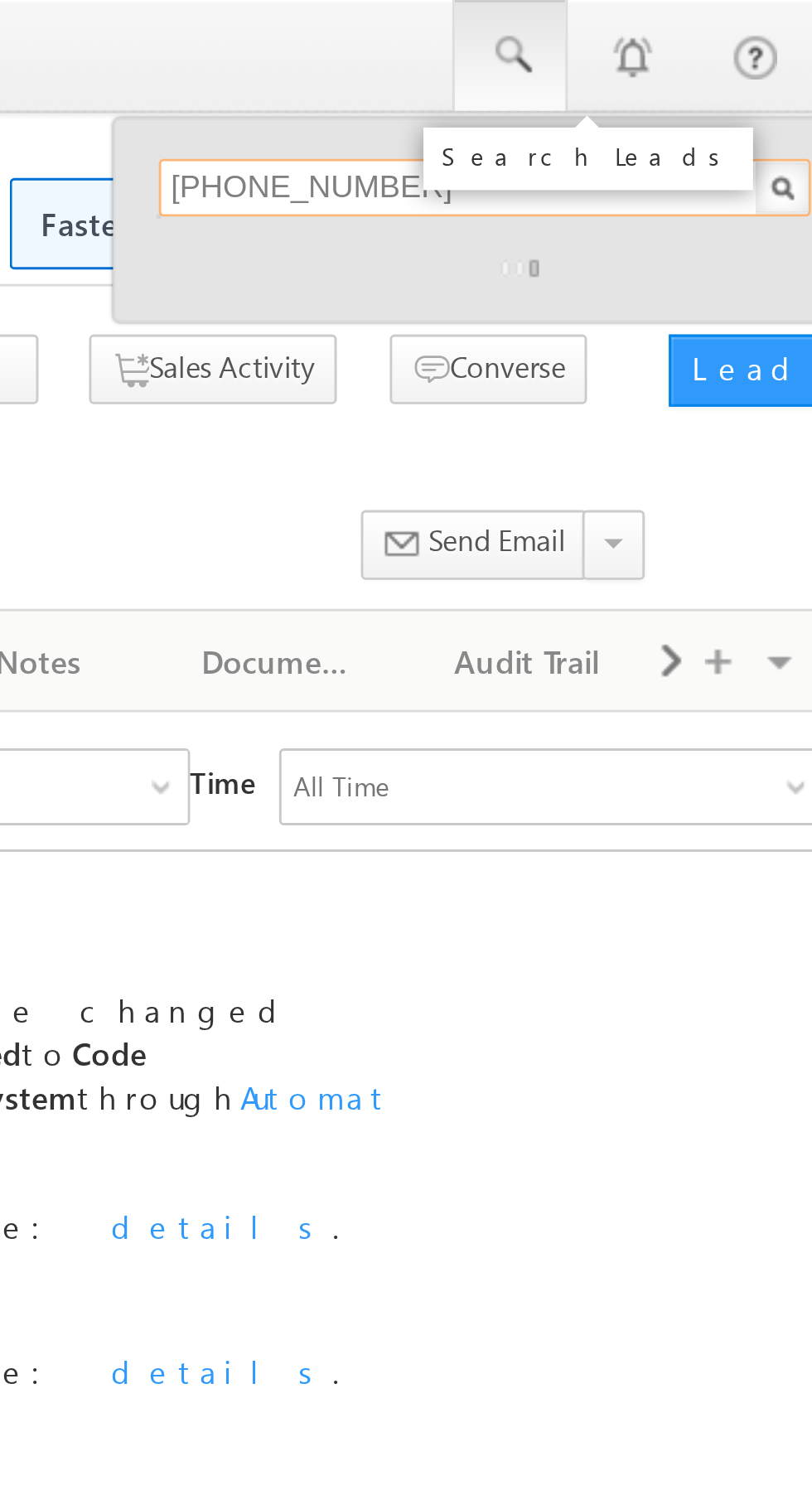
click at [569, 66] on input "[PHONE_NUMBER]" at bounding box center [661, 64] width 224 height 20
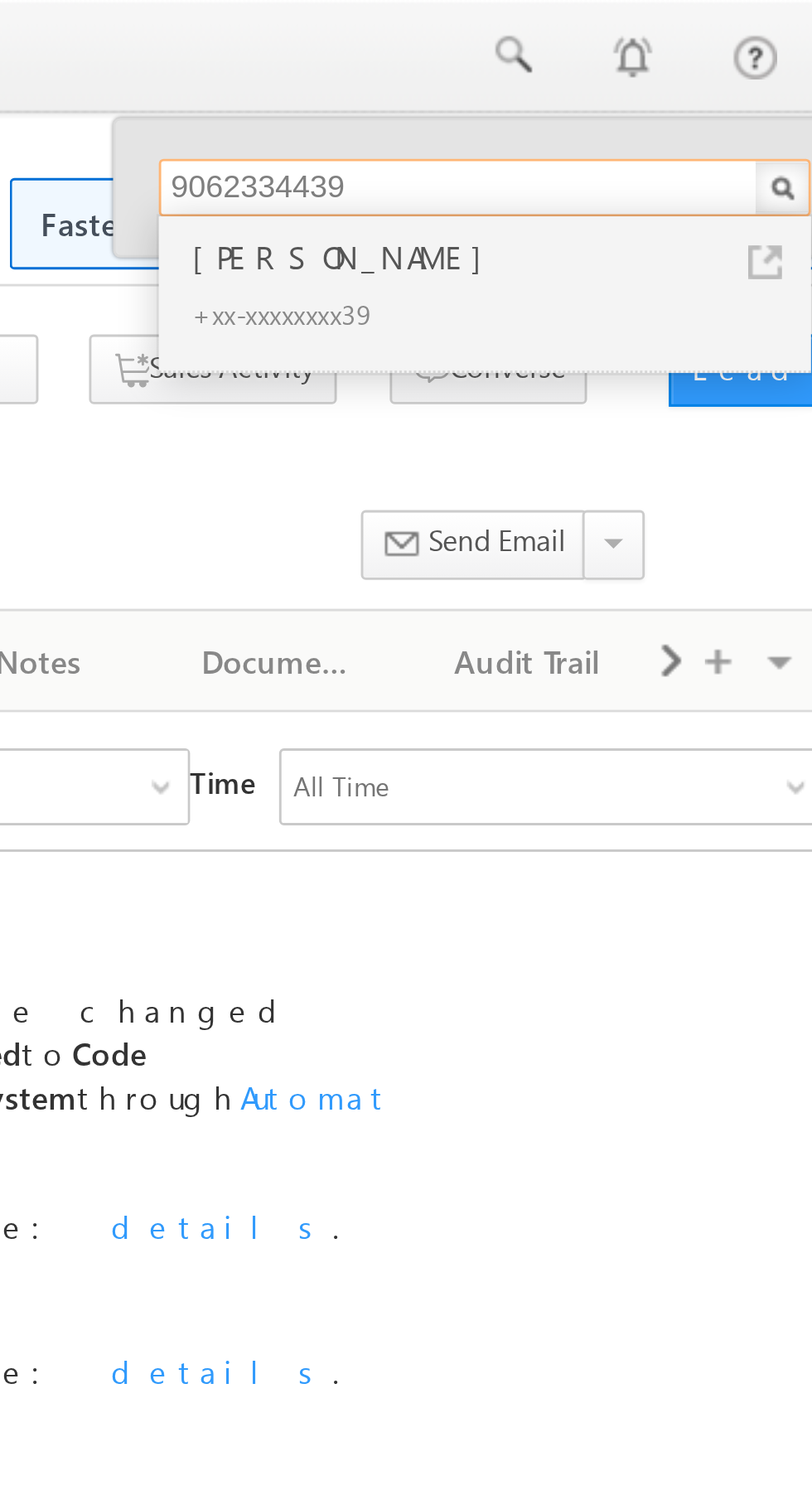
type input "9062334439"
click at [605, 94] on div "[PERSON_NAME]" at bounding box center [667, 88] width 222 height 18
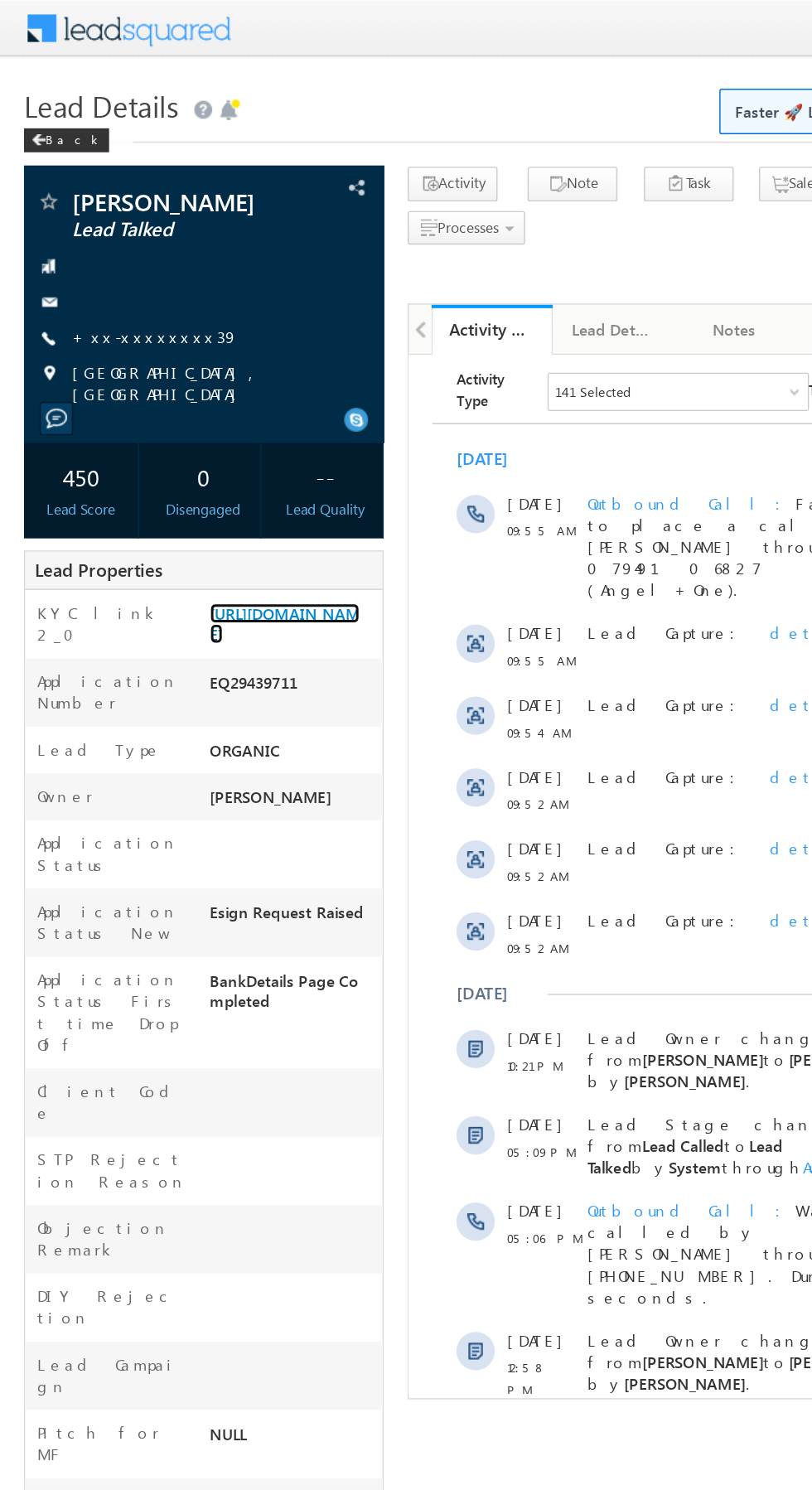
click at [191, 445] on link "https://angelbroking1-pk3em7sa.customui-test.leadsquared.com?leadId=bd01af43-f5…" at bounding box center [197, 431] width 104 height 28
